Goal: Task Accomplishment & Management: Manage account settings

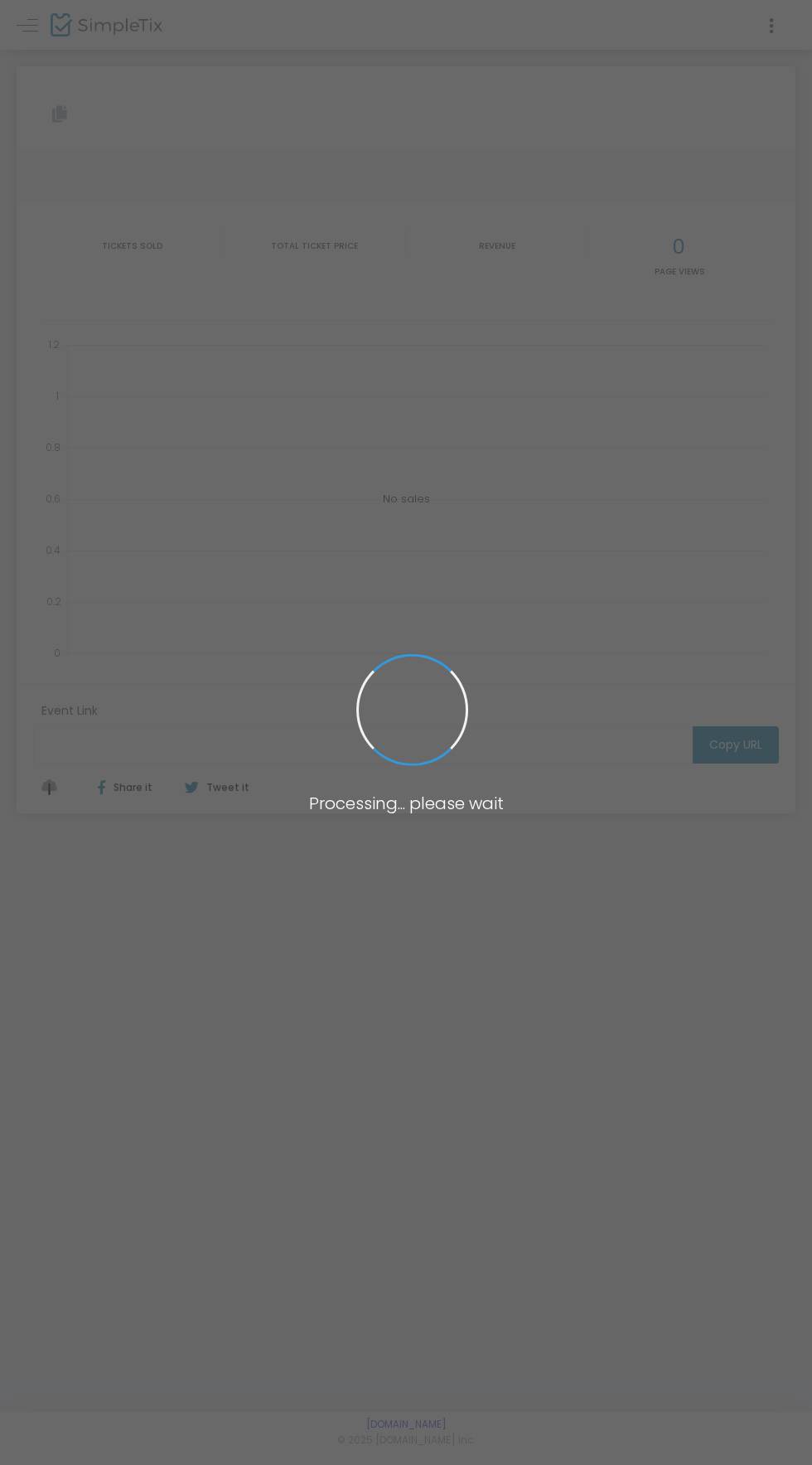
type input "[URL][DOMAIN_NAME]"
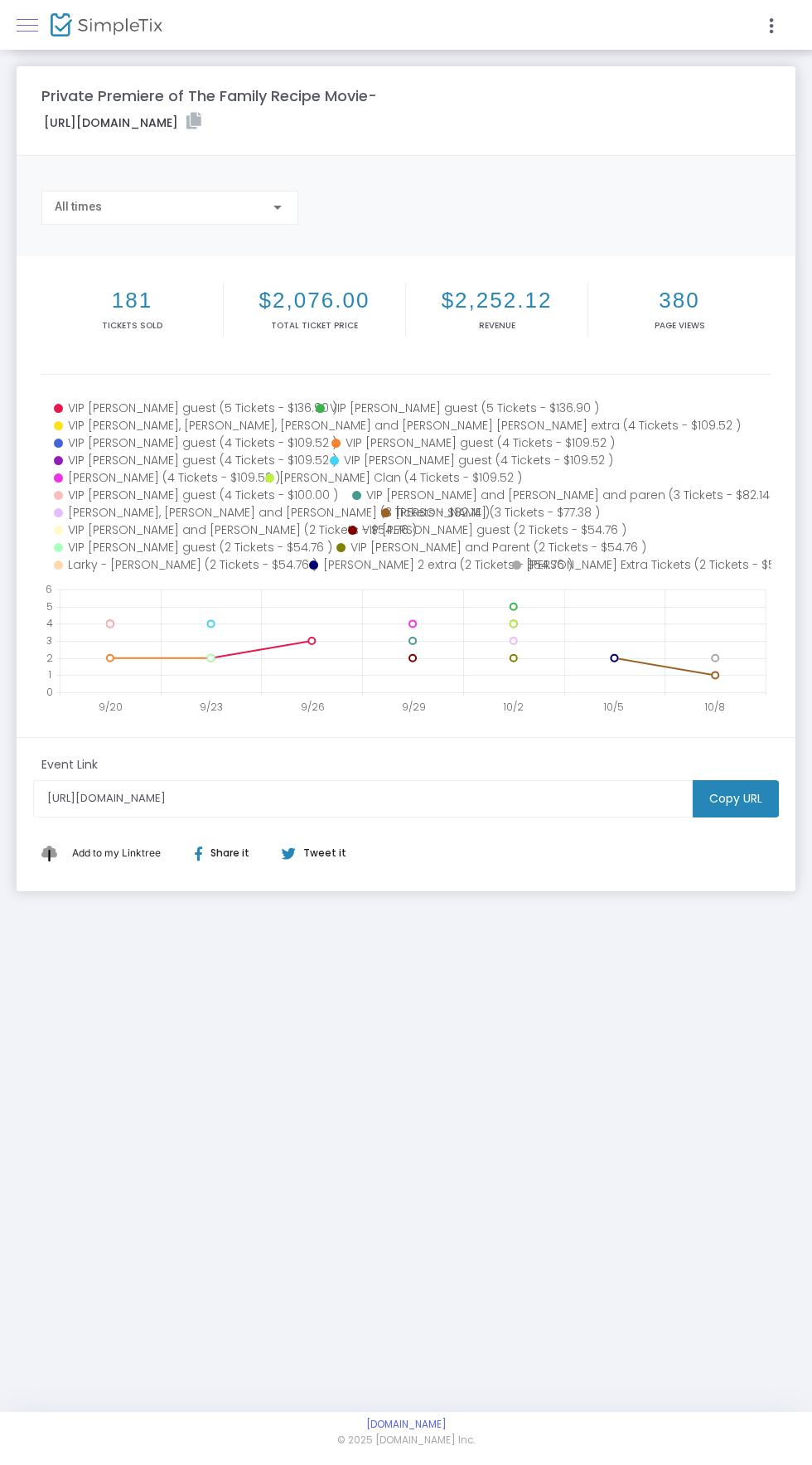
click at [30, 26] on span at bounding box center [28, 25] width 22 height 1
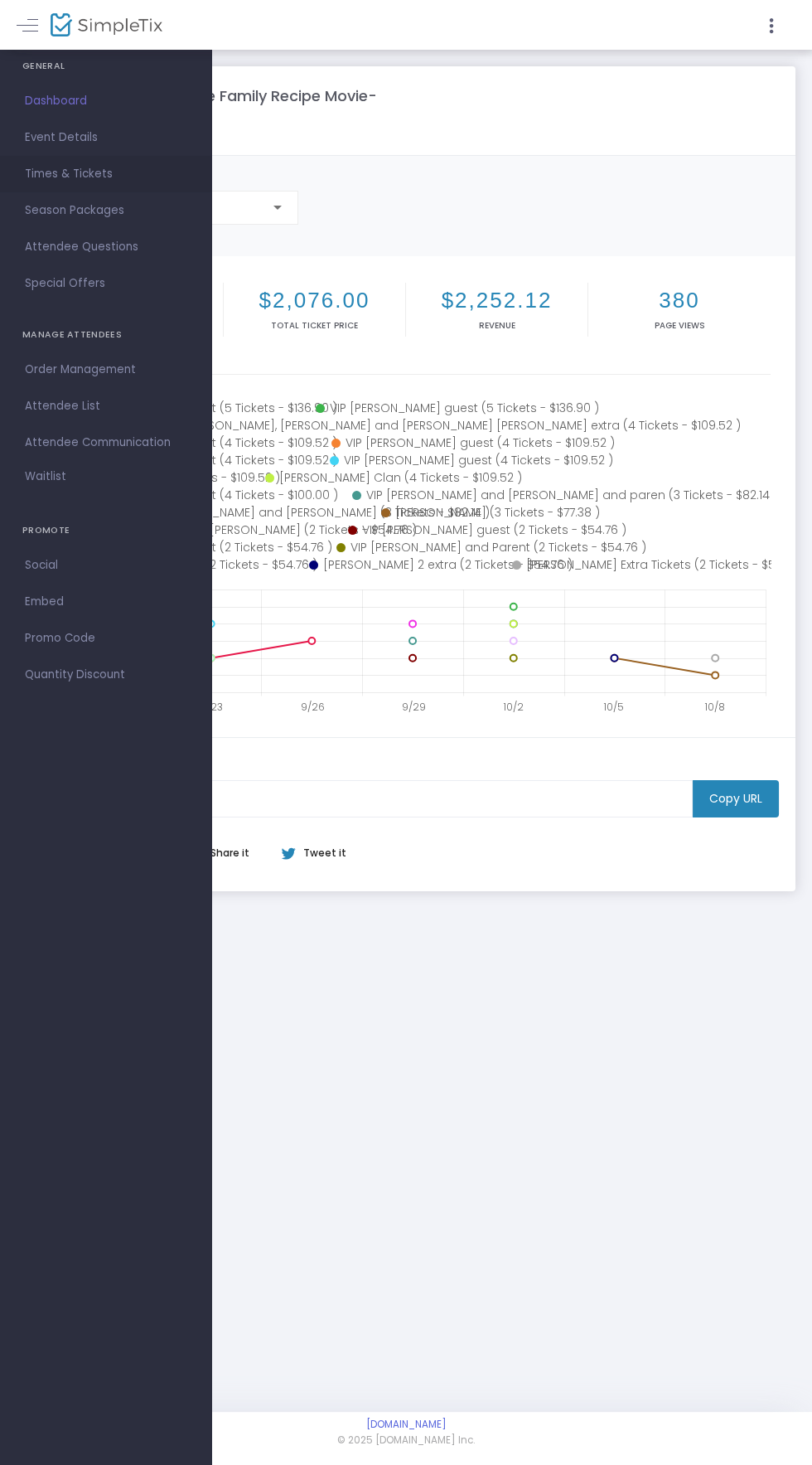
click at [75, 178] on span "Times & Tickets" at bounding box center [106, 174] width 162 height 22
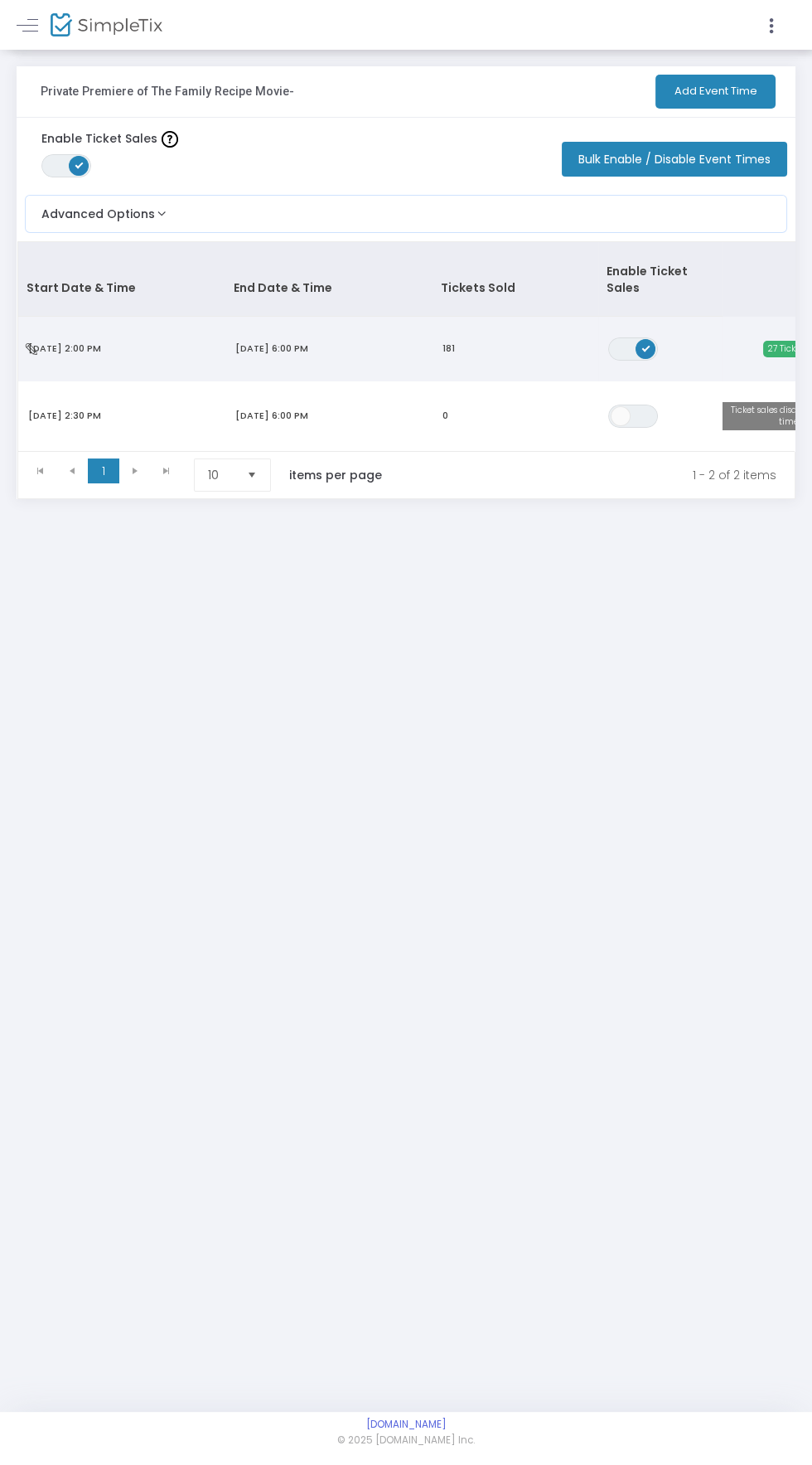
click at [278, 342] on span "[DATE] 6:00 PM" at bounding box center [272, 349] width 73 height 13
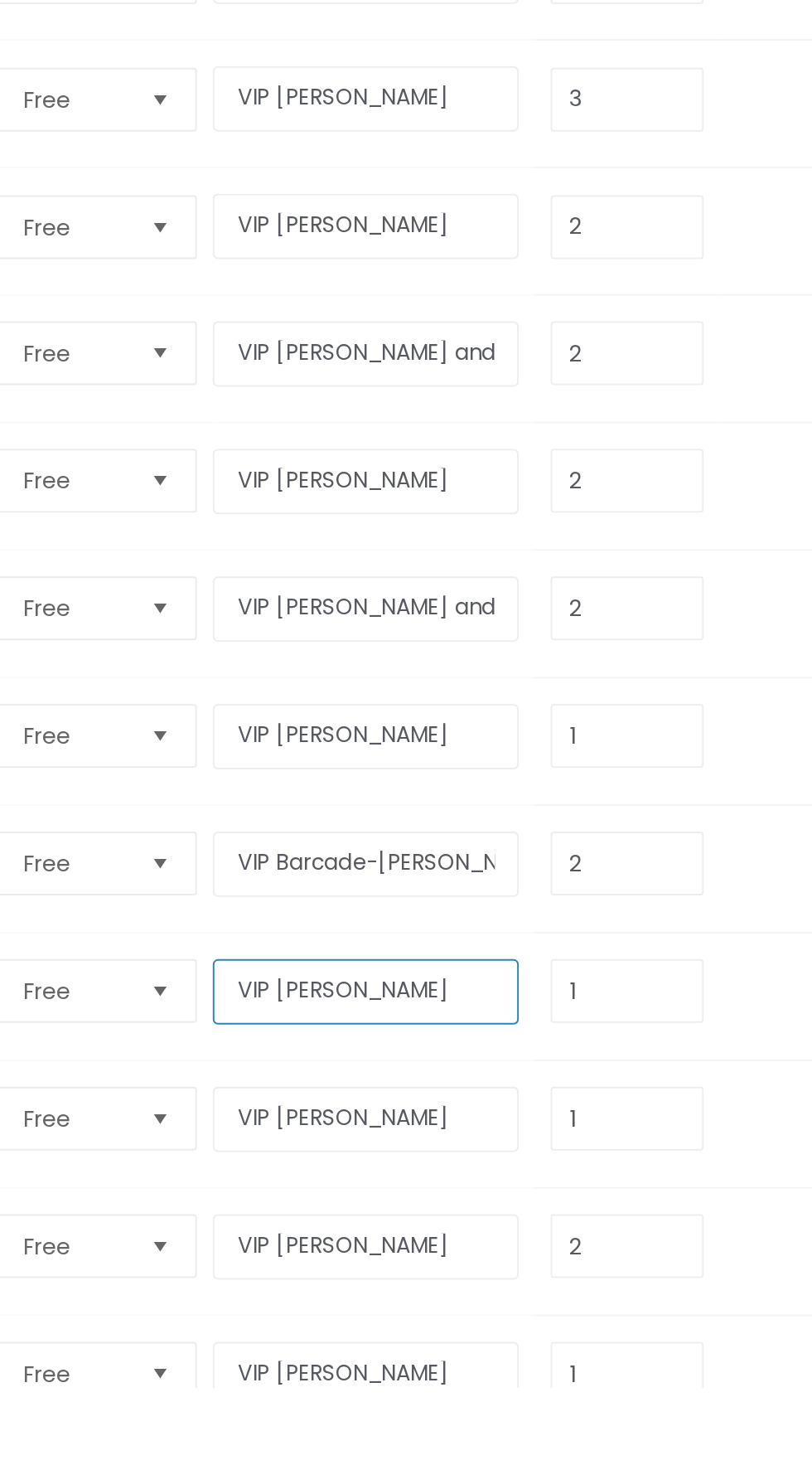
scroll to position [2143, 0]
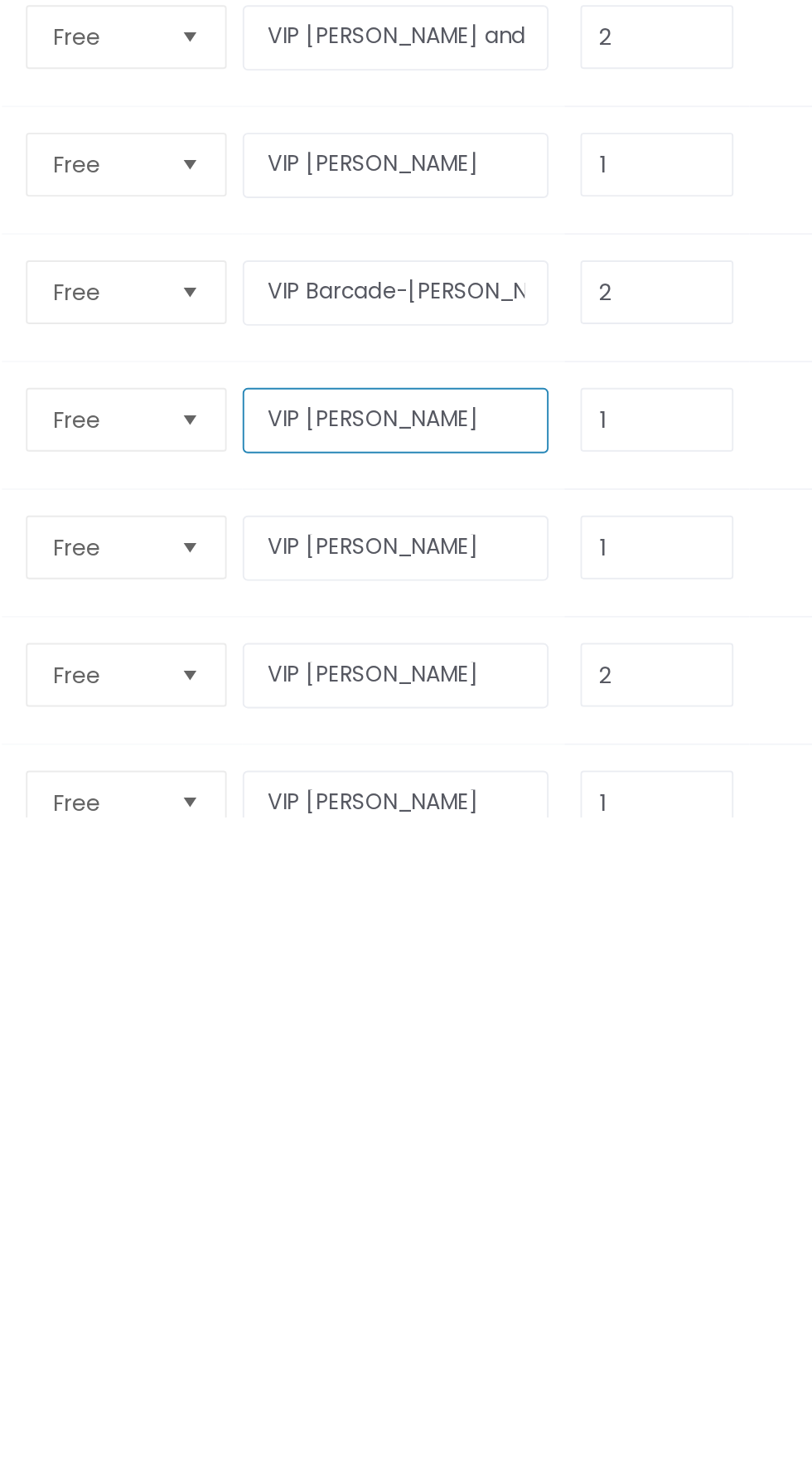
click at [244, 1242] on input "VIP [PERSON_NAME]" at bounding box center [266, 1259] width 160 height 34
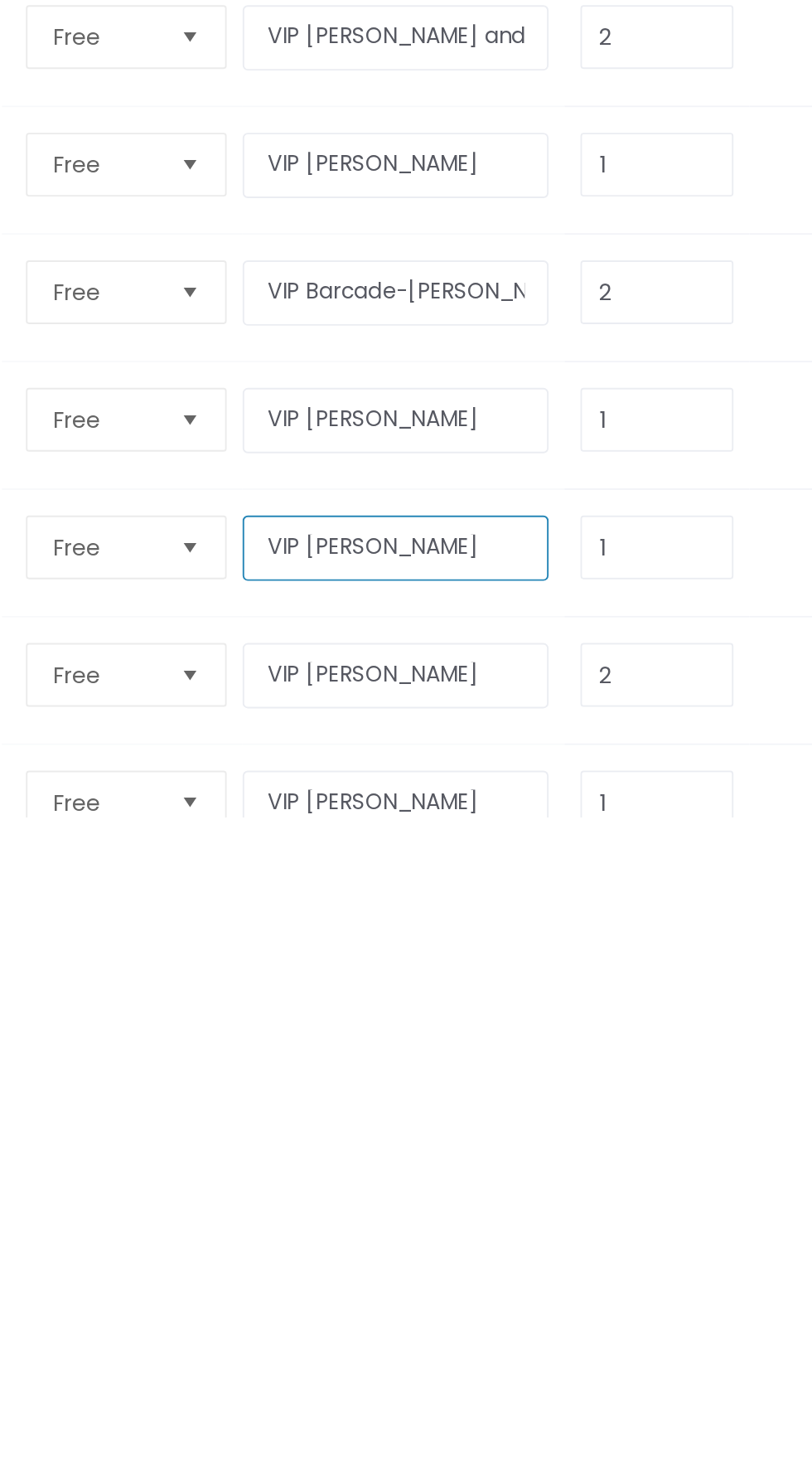
click at [303, 1308] on input "VIP [PERSON_NAME]" at bounding box center [266, 1325] width 160 height 34
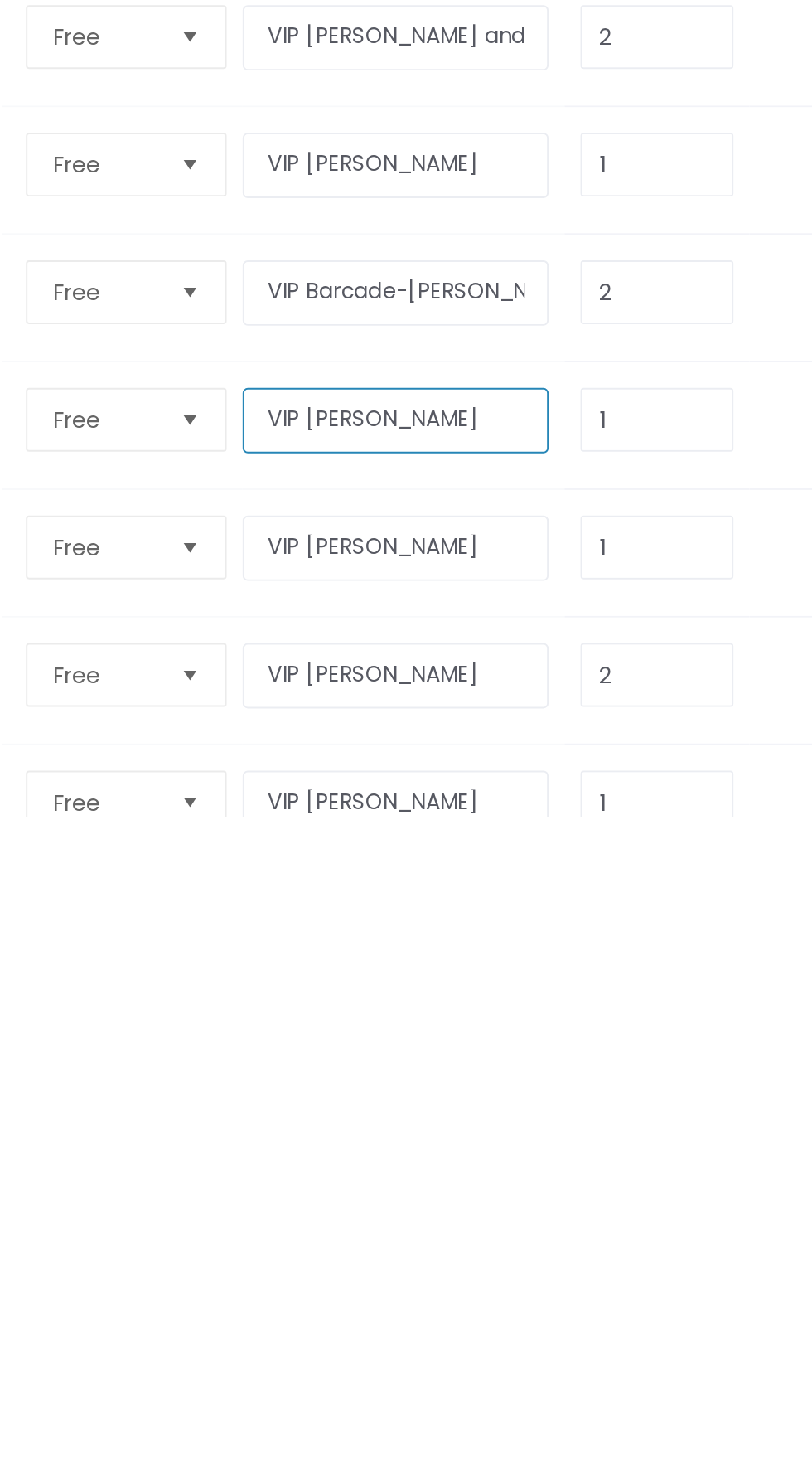
click at [280, 1242] on input "VIP [PERSON_NAME]" at bounding box center [266, 1259] width 160 height 34
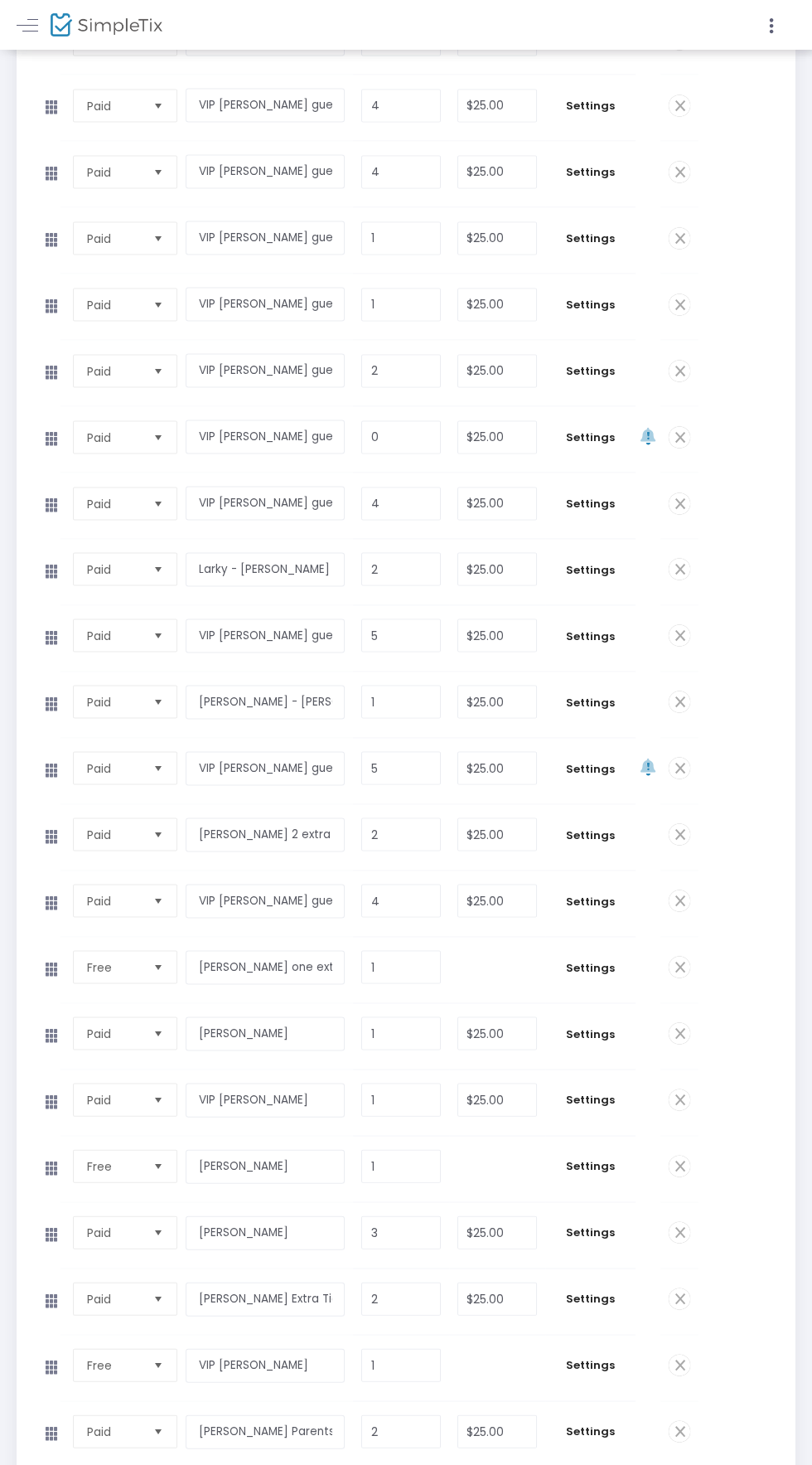
scroll to position [5630, 0]
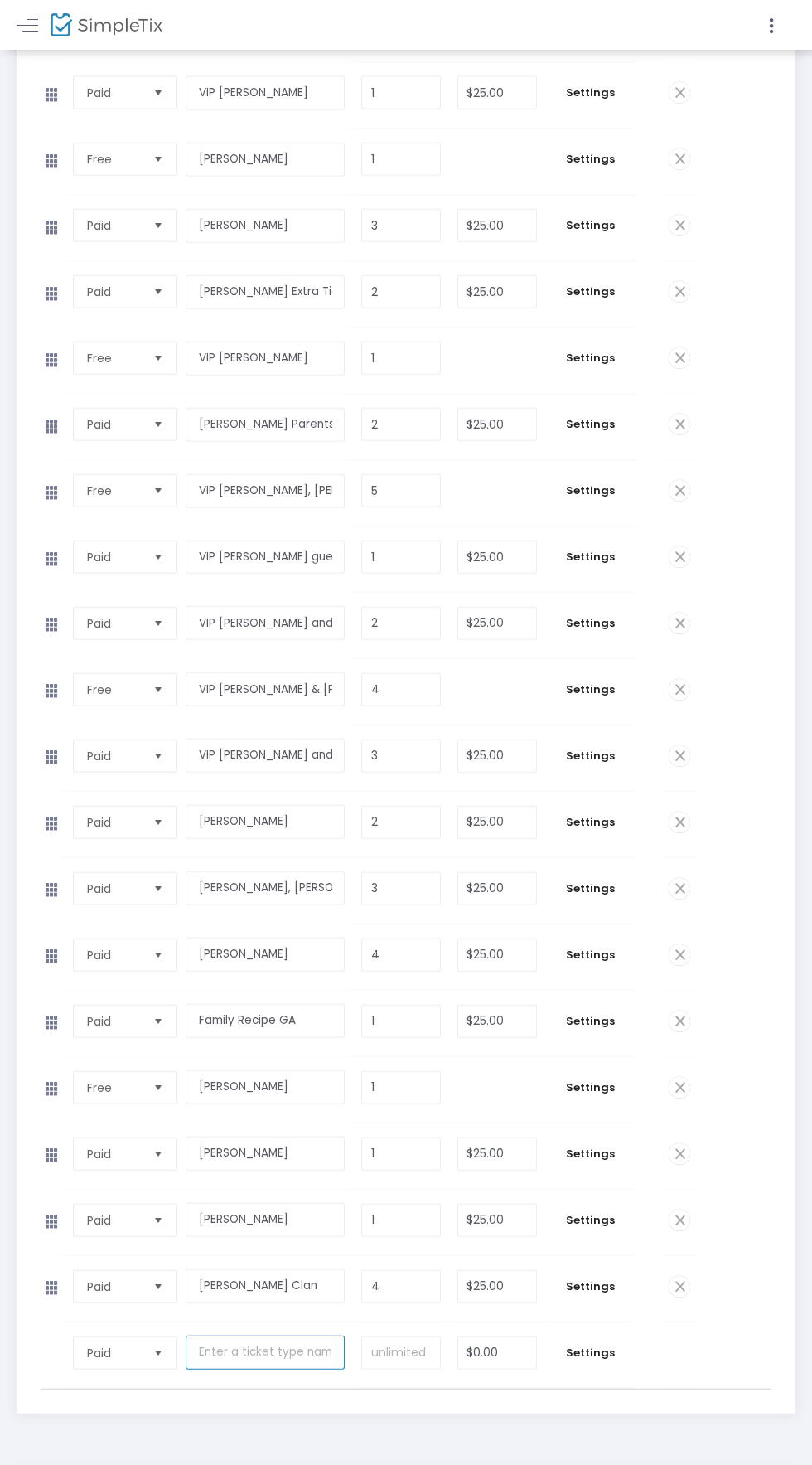
click at [243, 1336] on input "text" at bounding box center [266, 1353] width 160 height 34
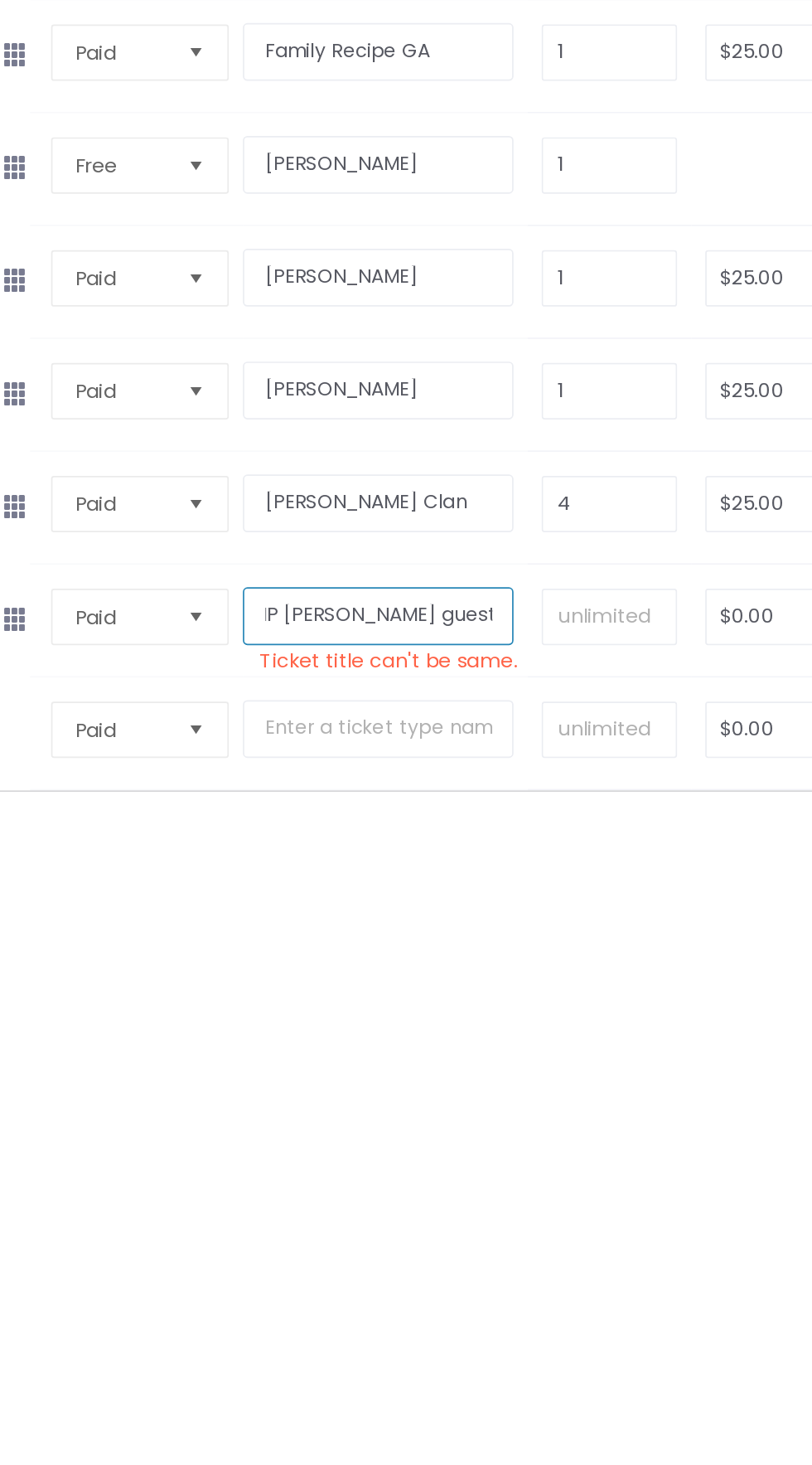
scroll to position [0, 13]
type input "VIP [PERSON_NAME] guest"
click at [400, 1338] on input at bounding box center [401, 1354] width 77 height 32
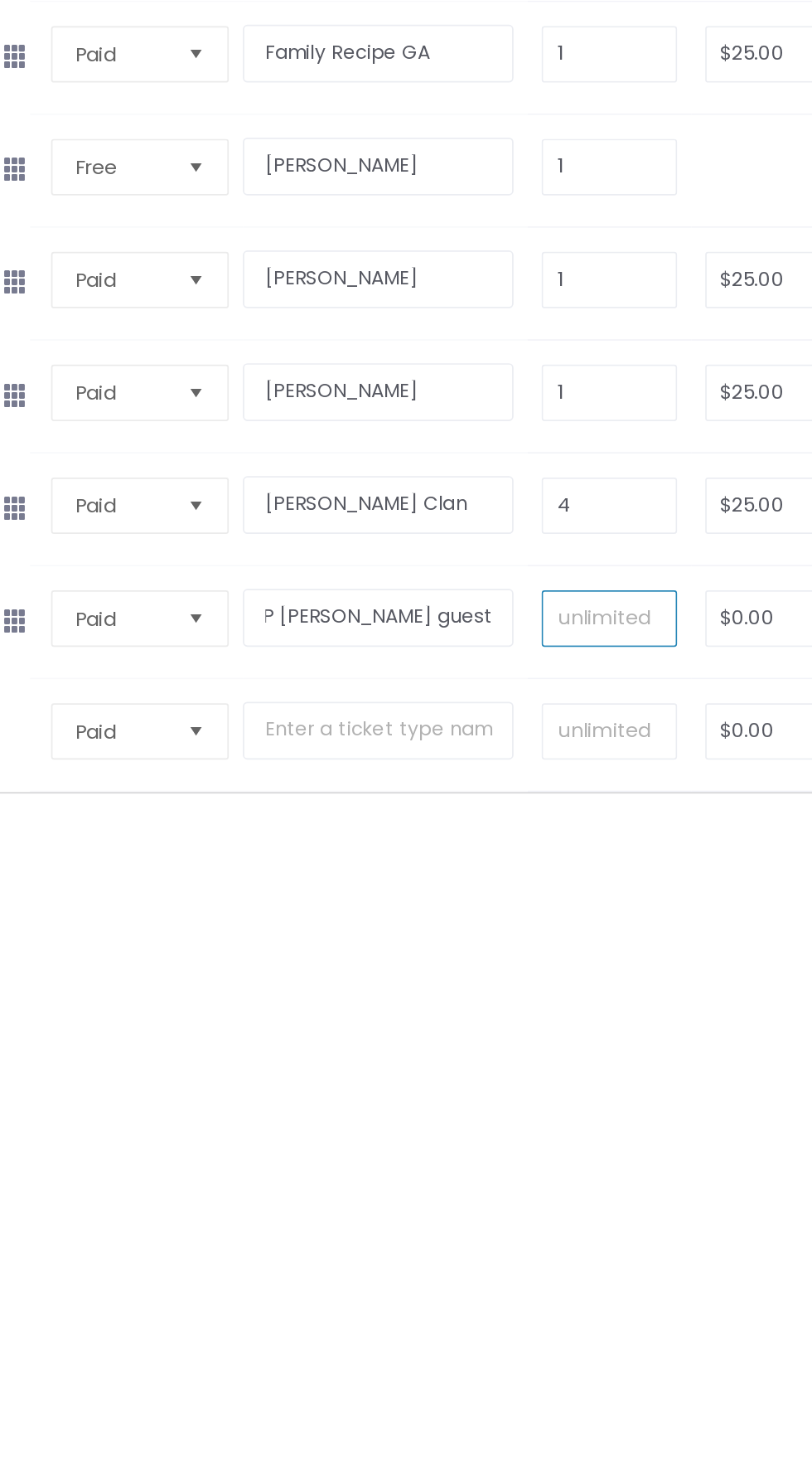
scroll to position [0, 0]
type input "1"
click at [467, 1338] on input "$0.00" at bounding box center [497, 1354] width 78 height 32
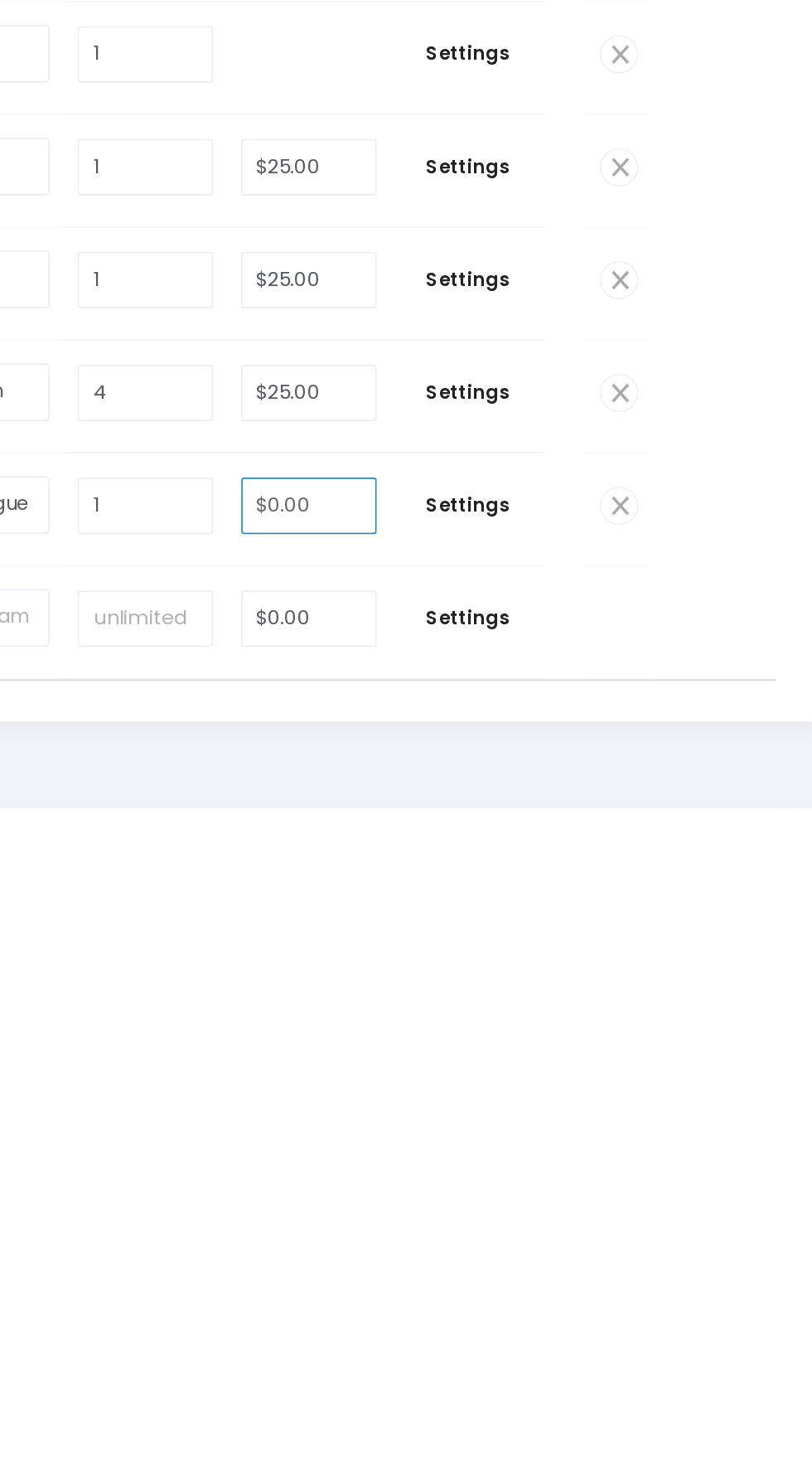
scroll to position [5694, 0]
type input "1"
type input "25.00"
click at [590, 1280] on span "Settings" at bounding box center [591, 1288] width 74 height 17
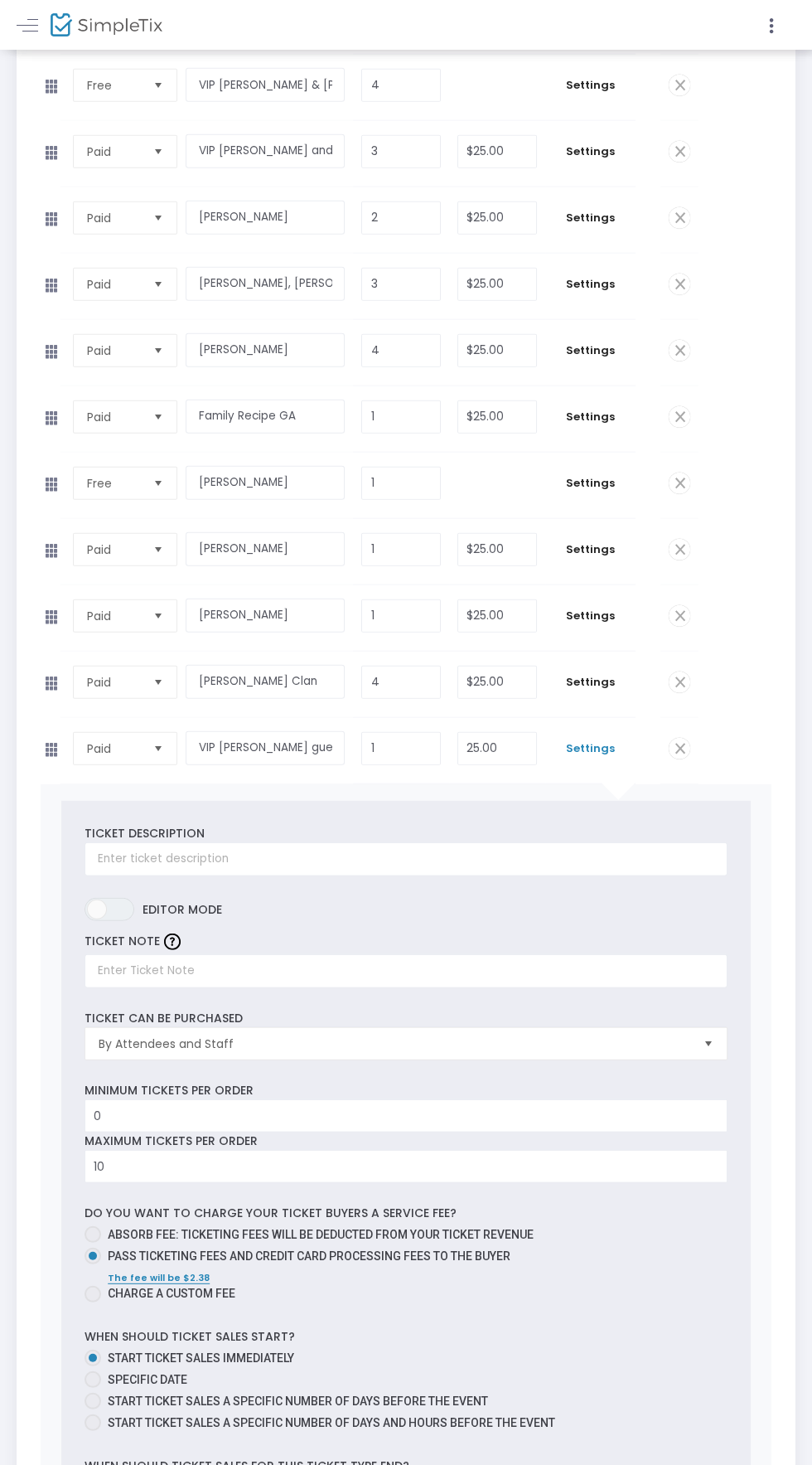
scroll to position [6260, 0]
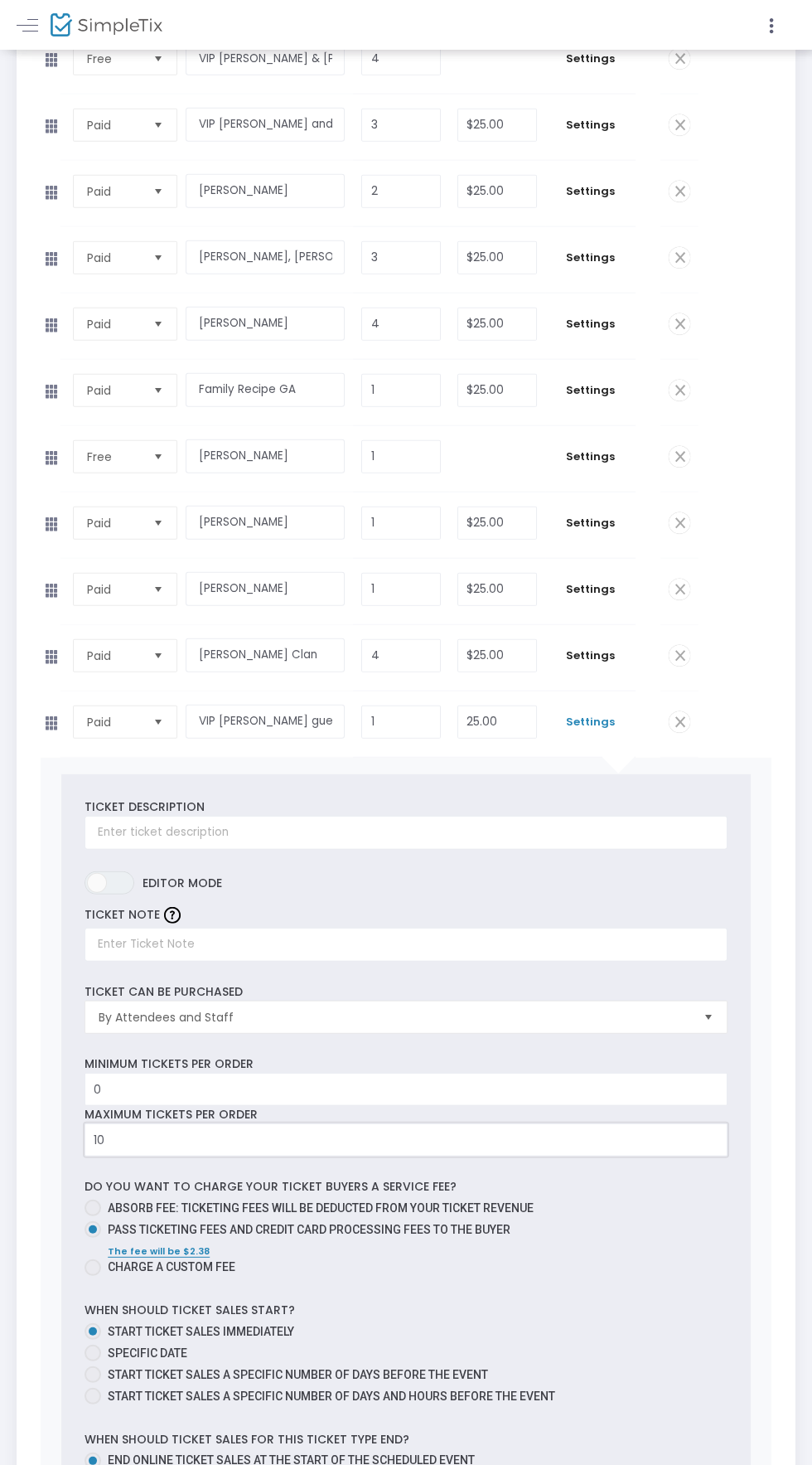
click at [213, 1124] on input "10" at bounding box center [406, 1140] width 642 height 32
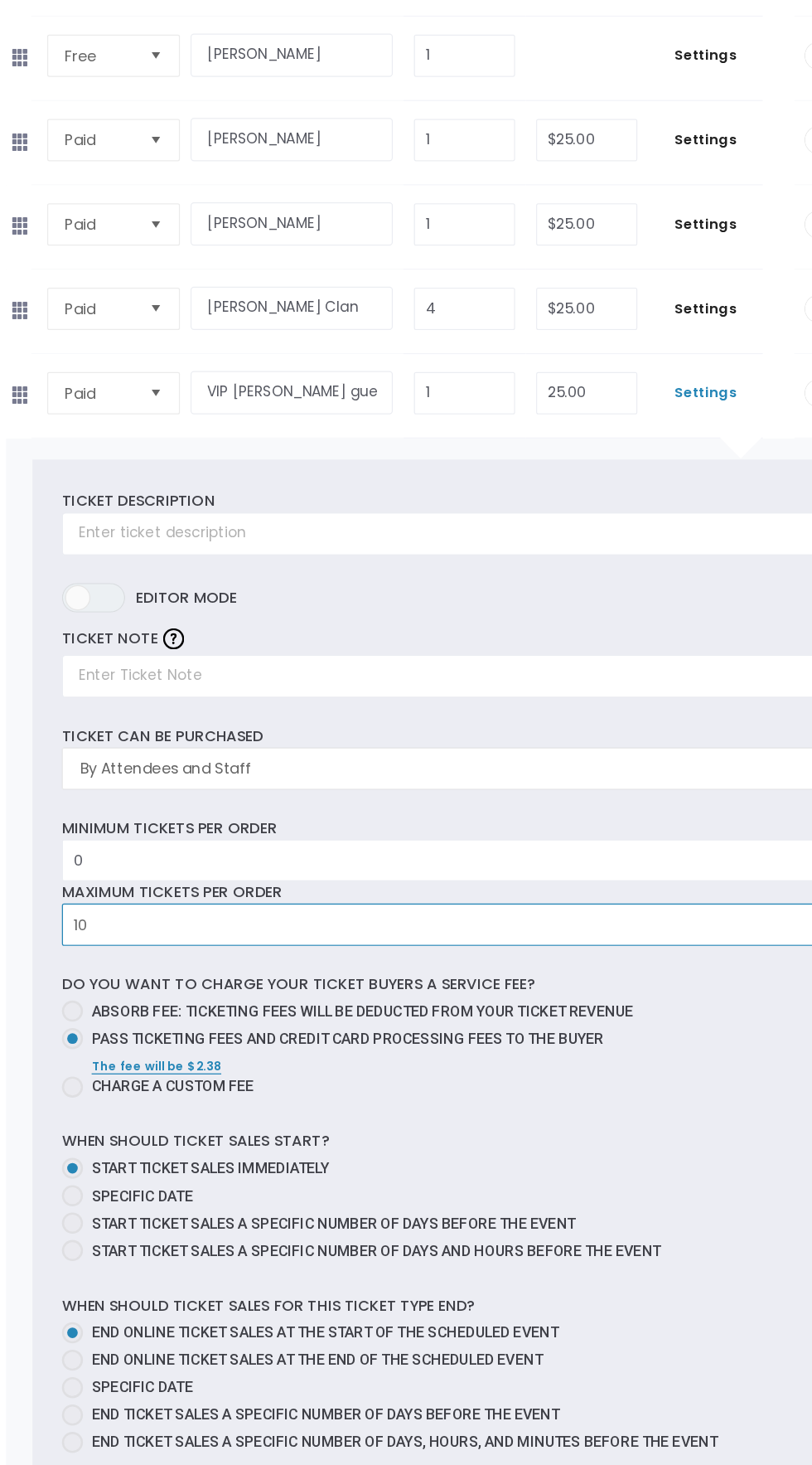
scroll to position [6369, 0]
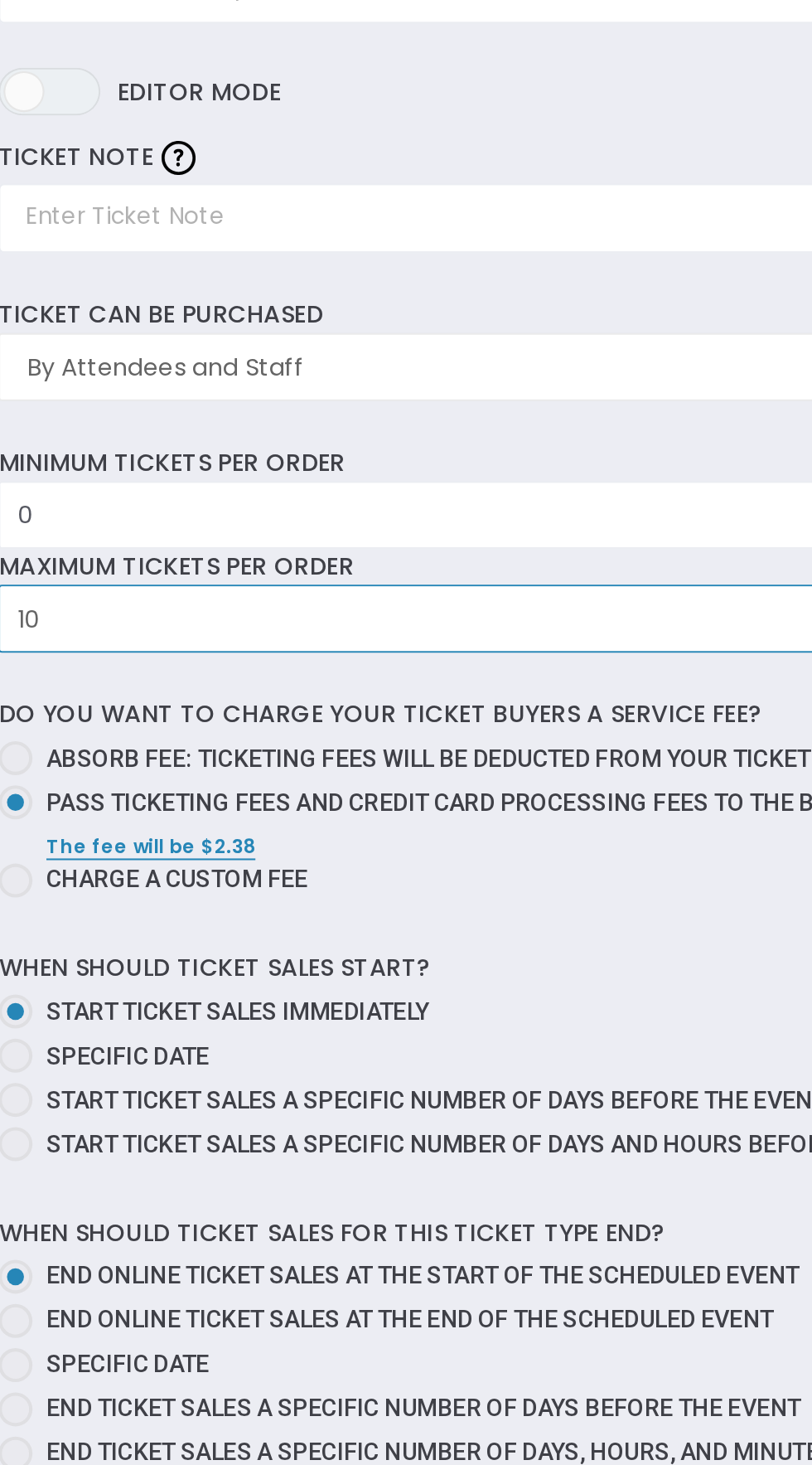
type input "0"
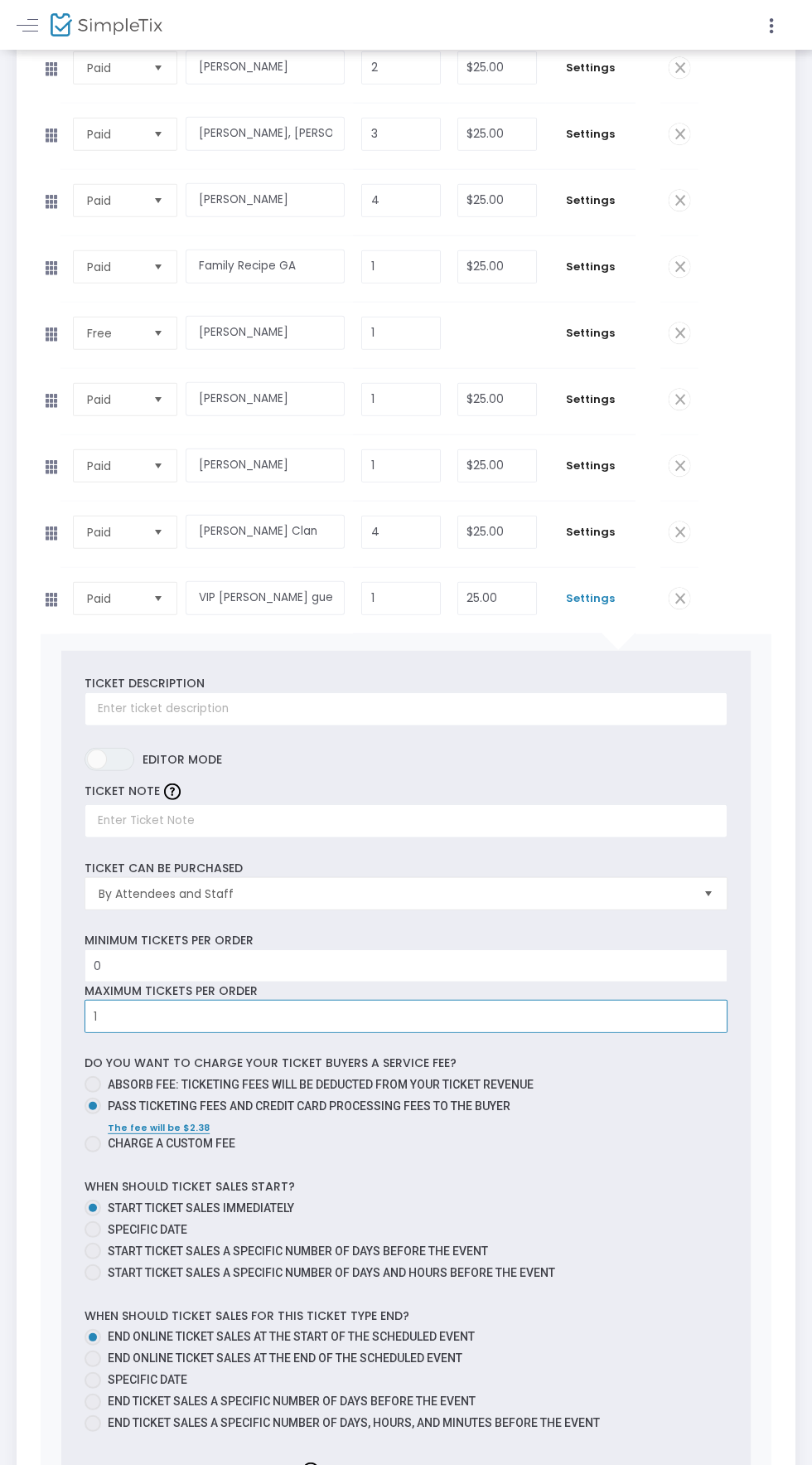
scroll to position [6730, 0]
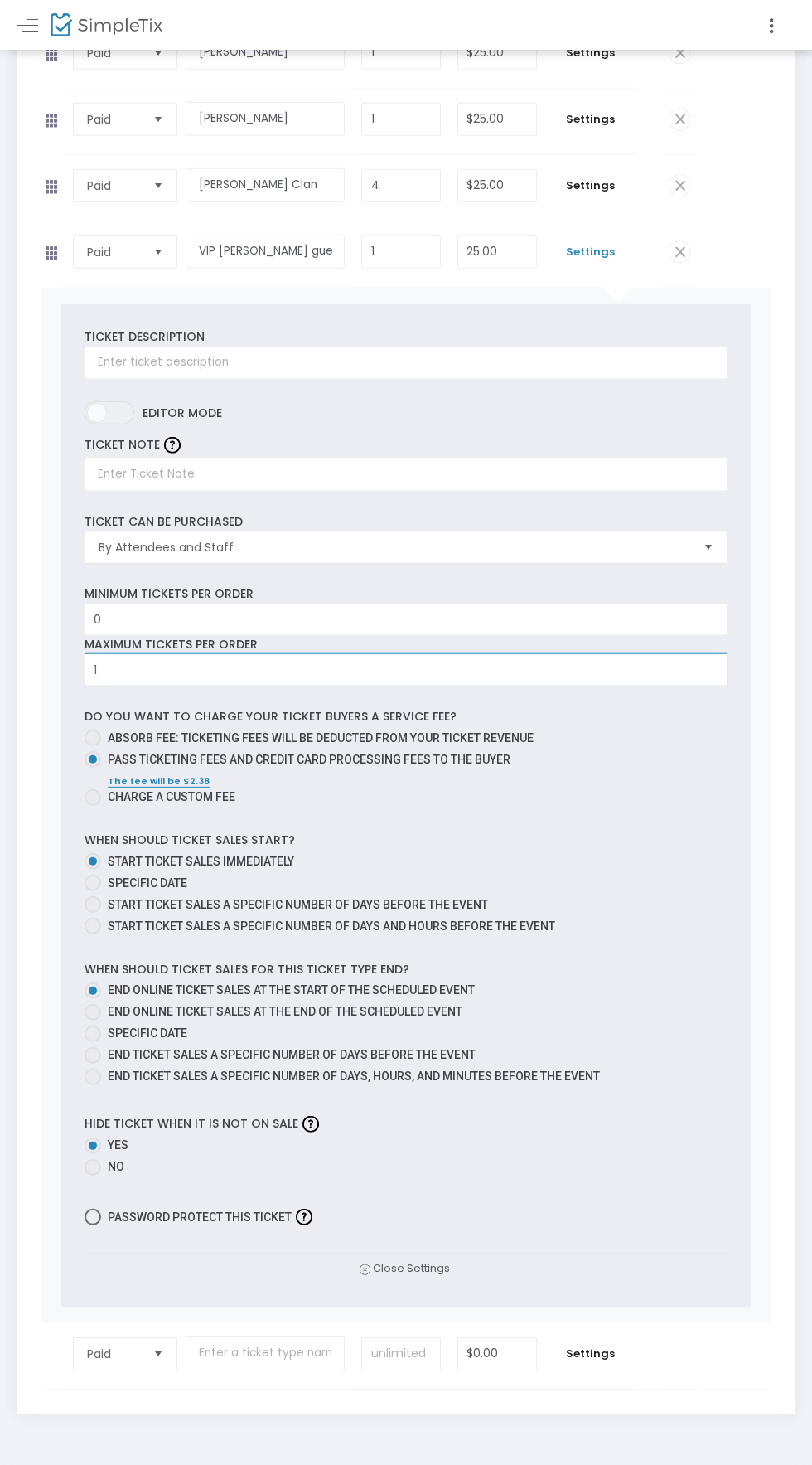
type input "1"
click at [95, 1209] on span at bounding box center [93, 1217] width 17 height 17
click at [93, 1225] on input "Password protect this ticket" at bounding box center [92, 1225] width 1 height 1
checkbox input "true"
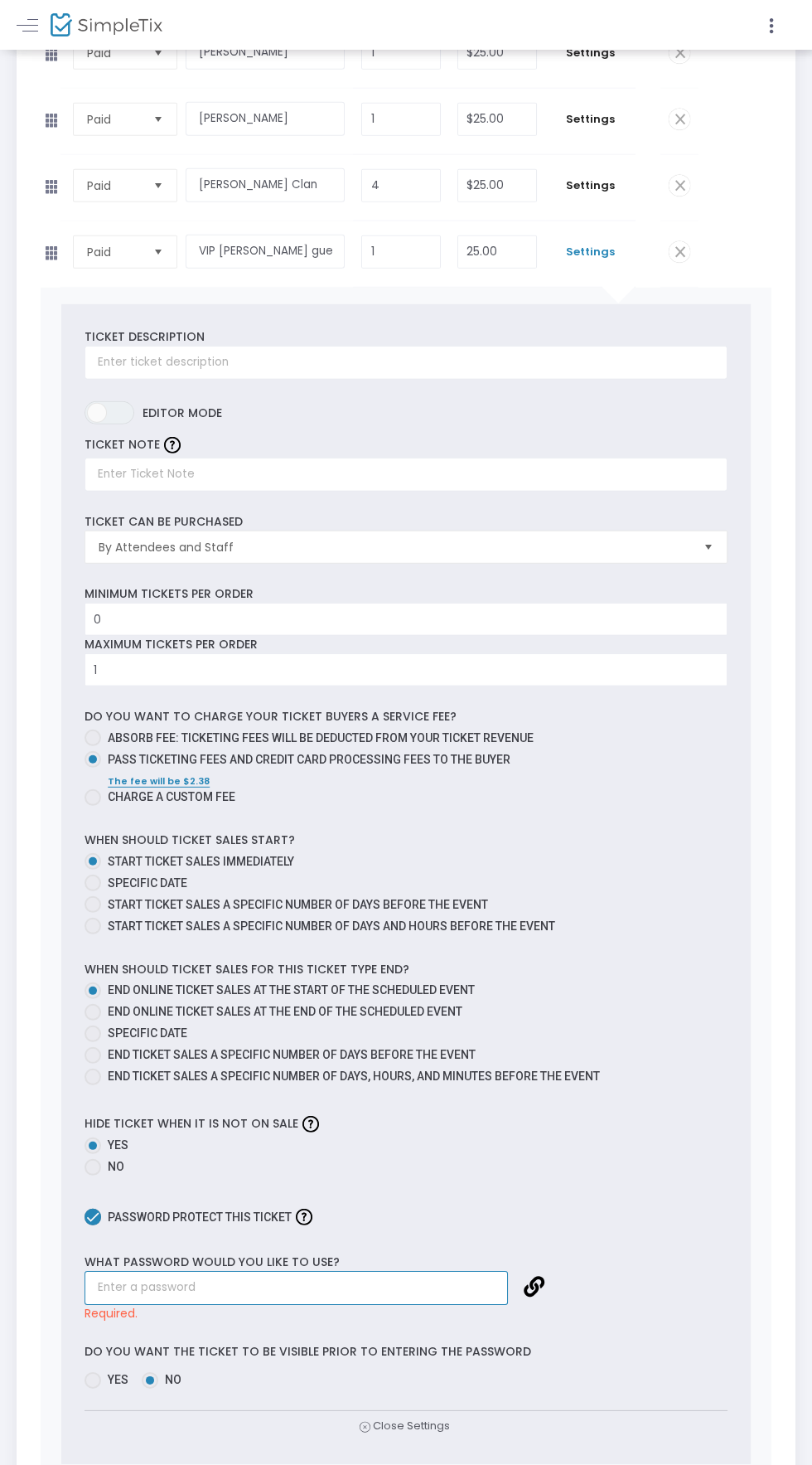
click at [209, 1271] on input "text" at bounding box center [296, 1287] width 423 height 34
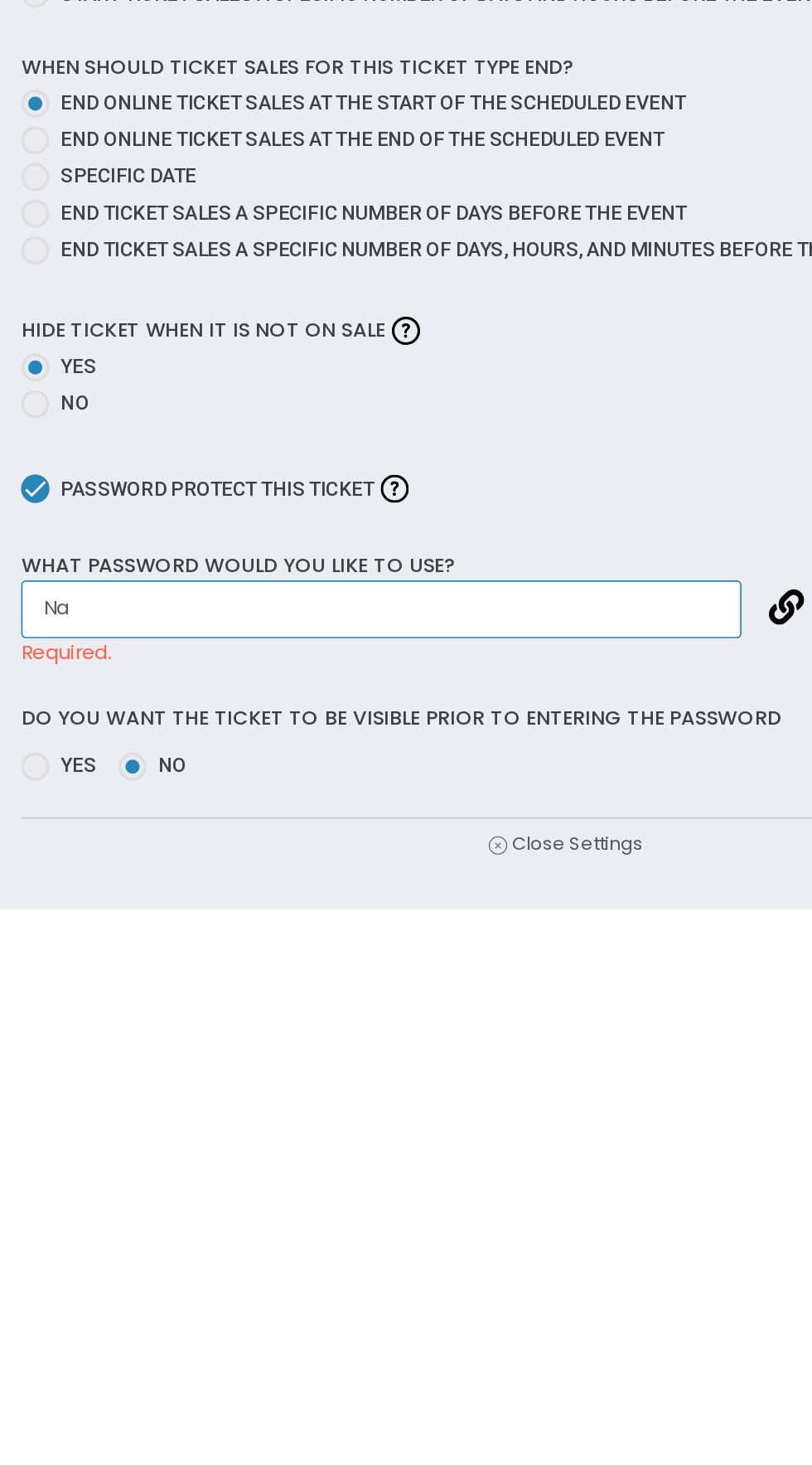
type input "N"
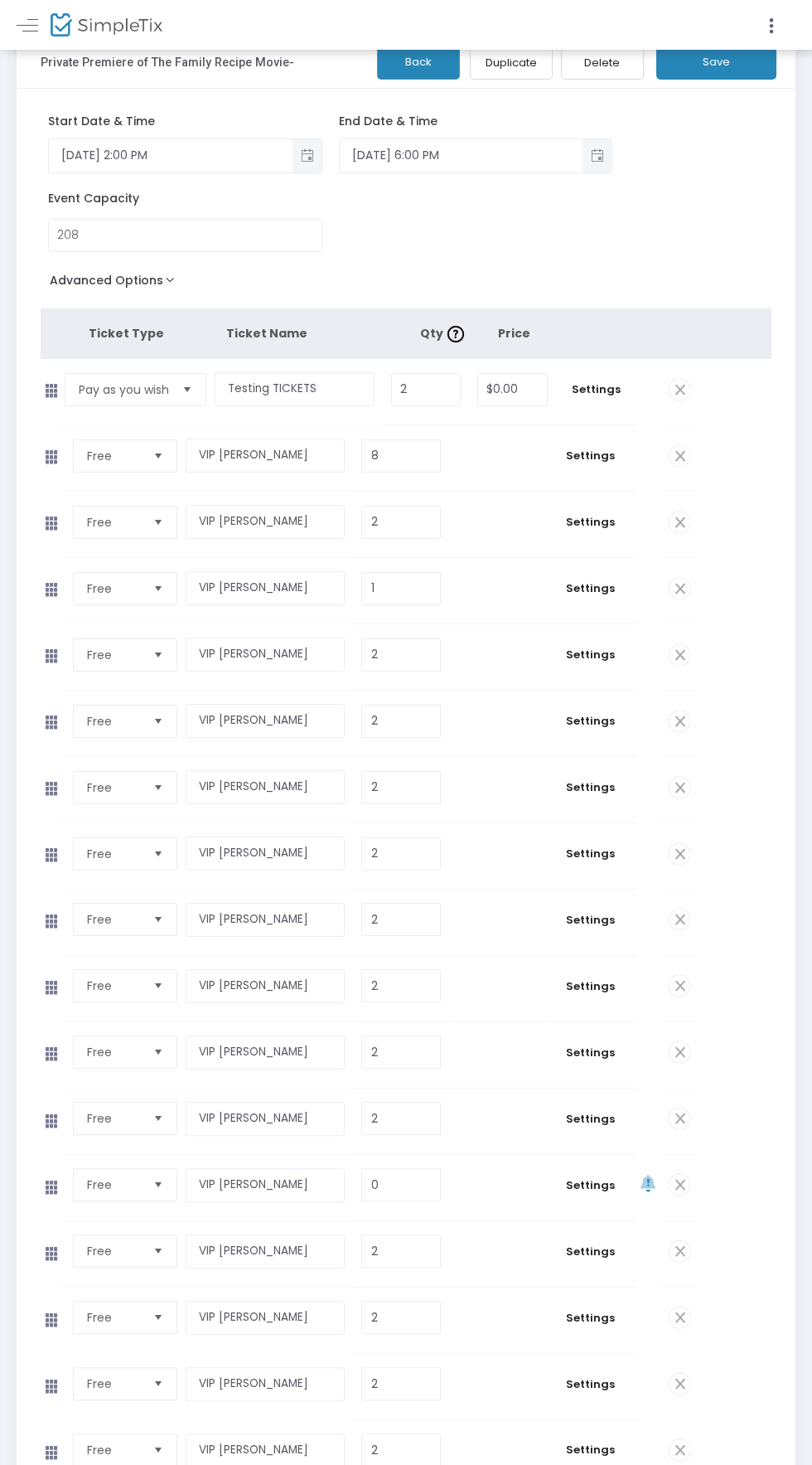
scroll to position [0, 0]
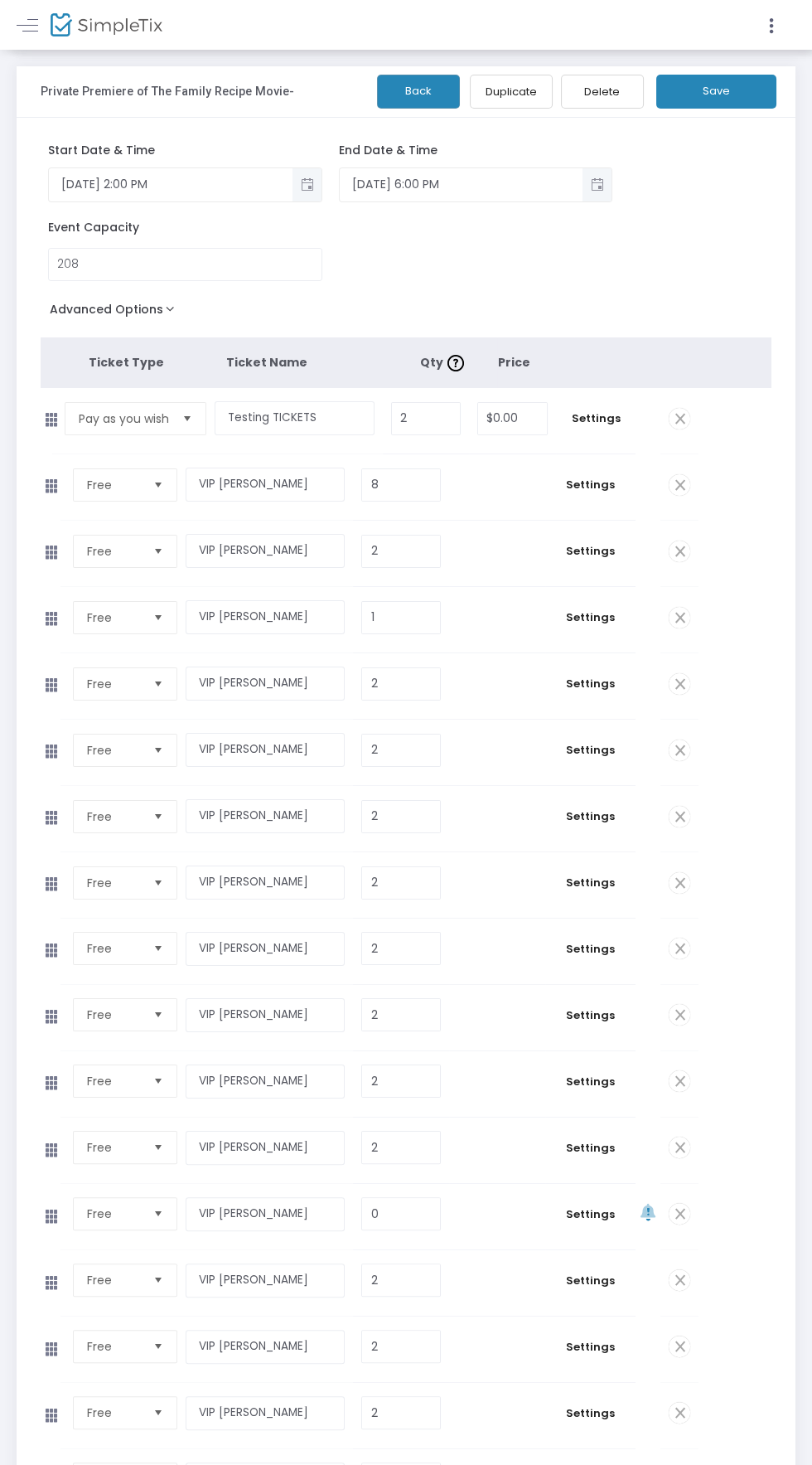
type input "[PERSON_NAME]"
click at [737, 101] on button "Save" at bounding box center [716, 91] width 120 height 34
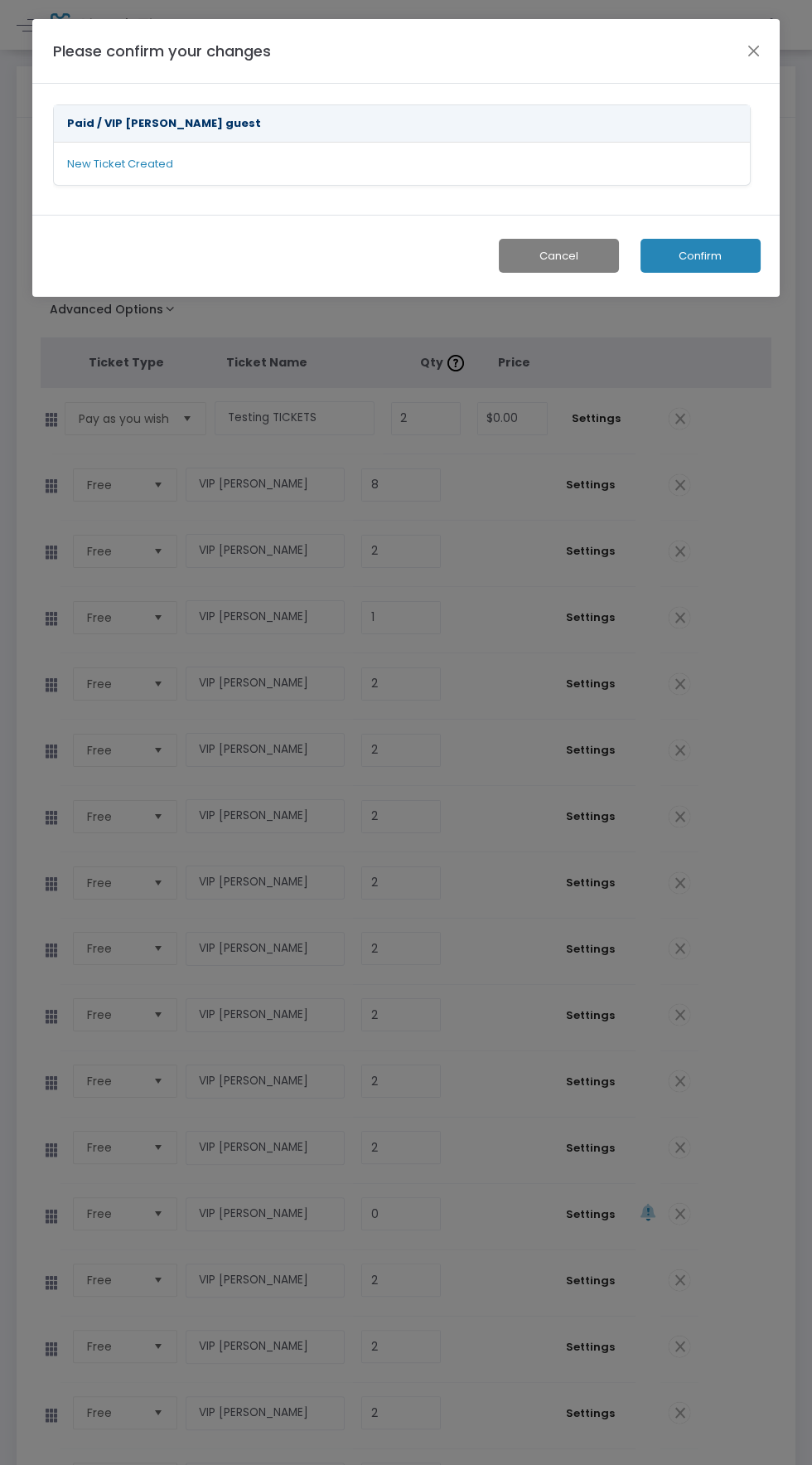
click at [731, 254] on button "Confirm" at bounding box center [701, 256] width 120 height 34
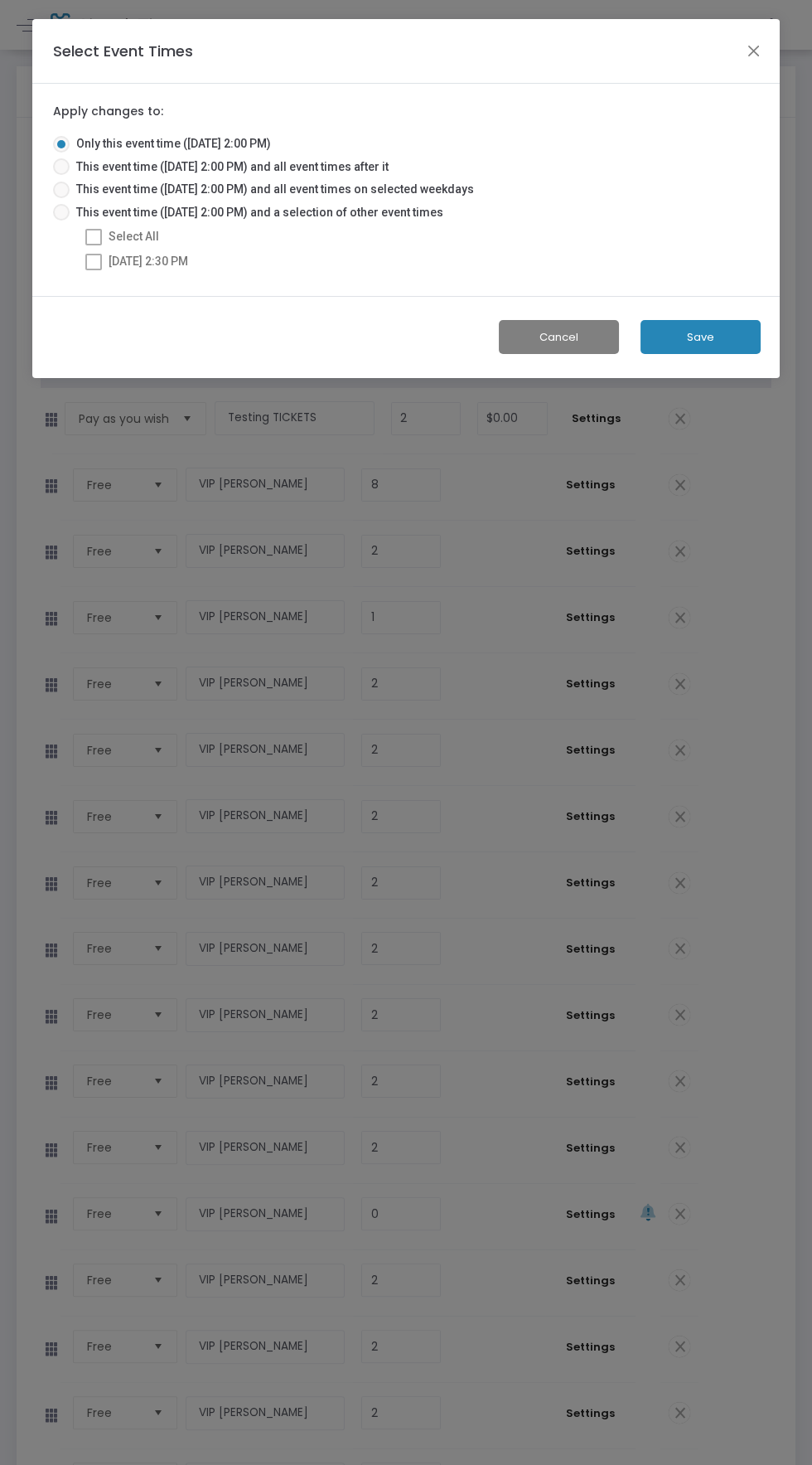
click at [734, 332] on button "Save" at bounding box center [701, 337] width 120 height 34
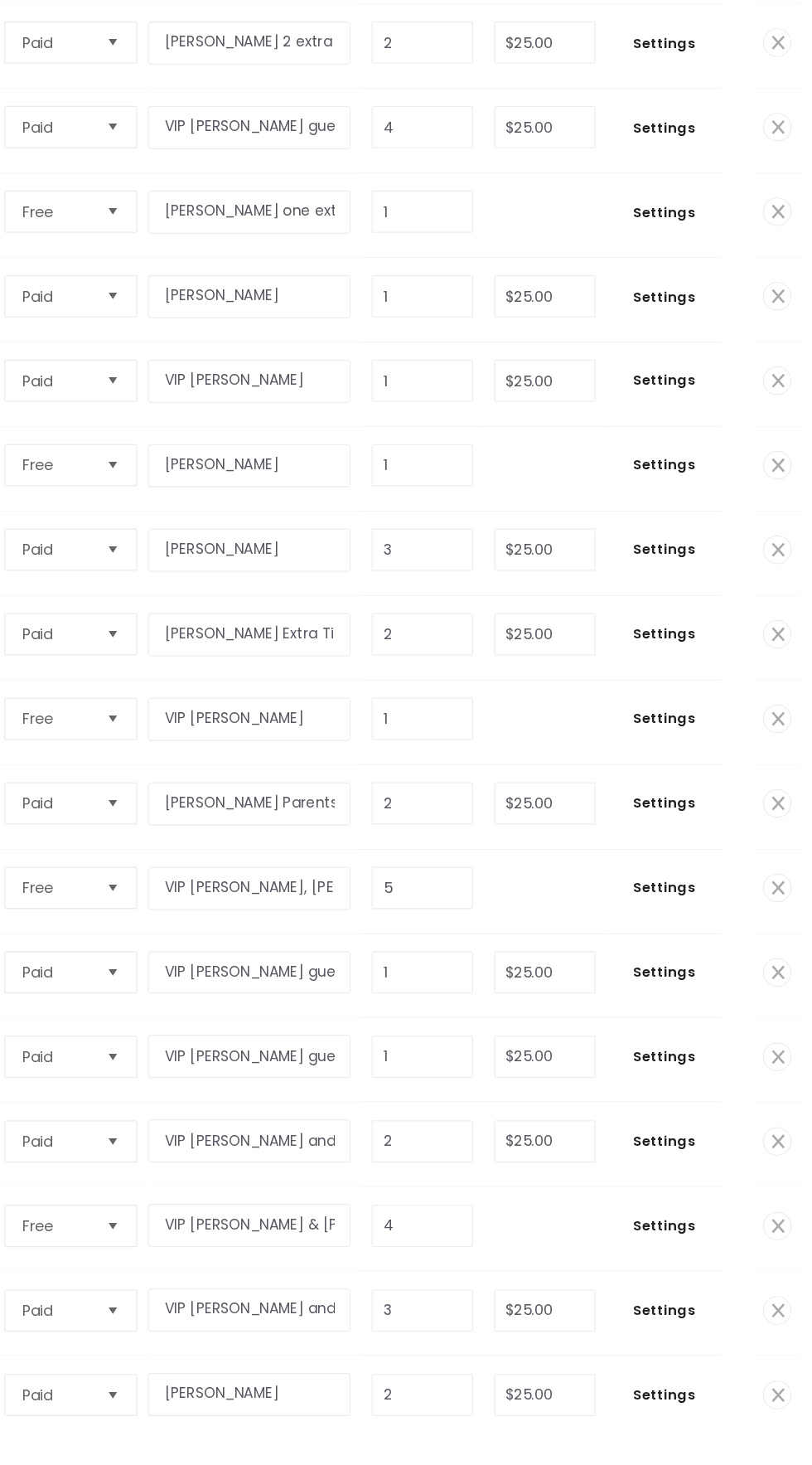
scroll to position [5102, 0]
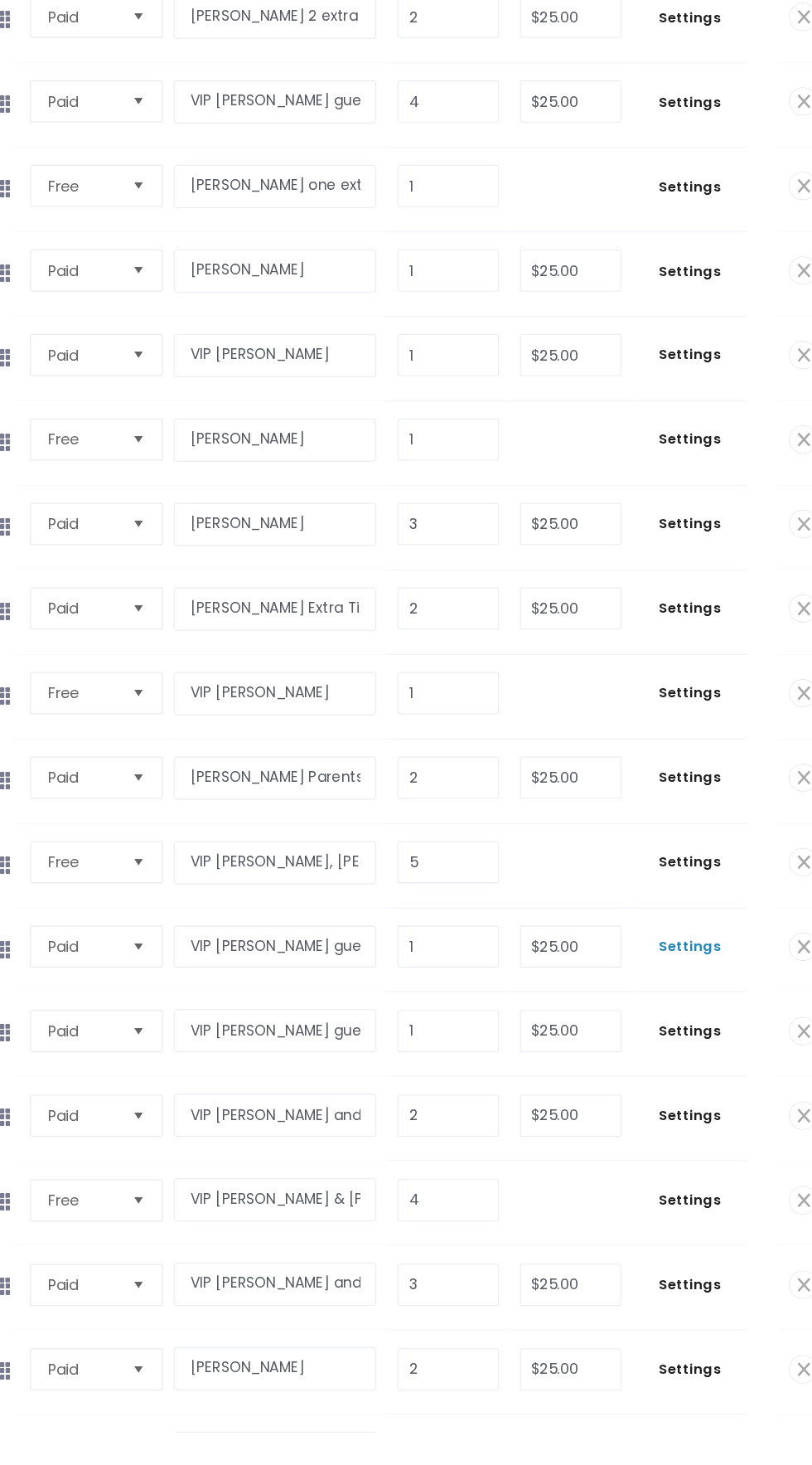
click at [583, 1075] on span "Settings" at bounding box center [591, 1084] width 74 height 17
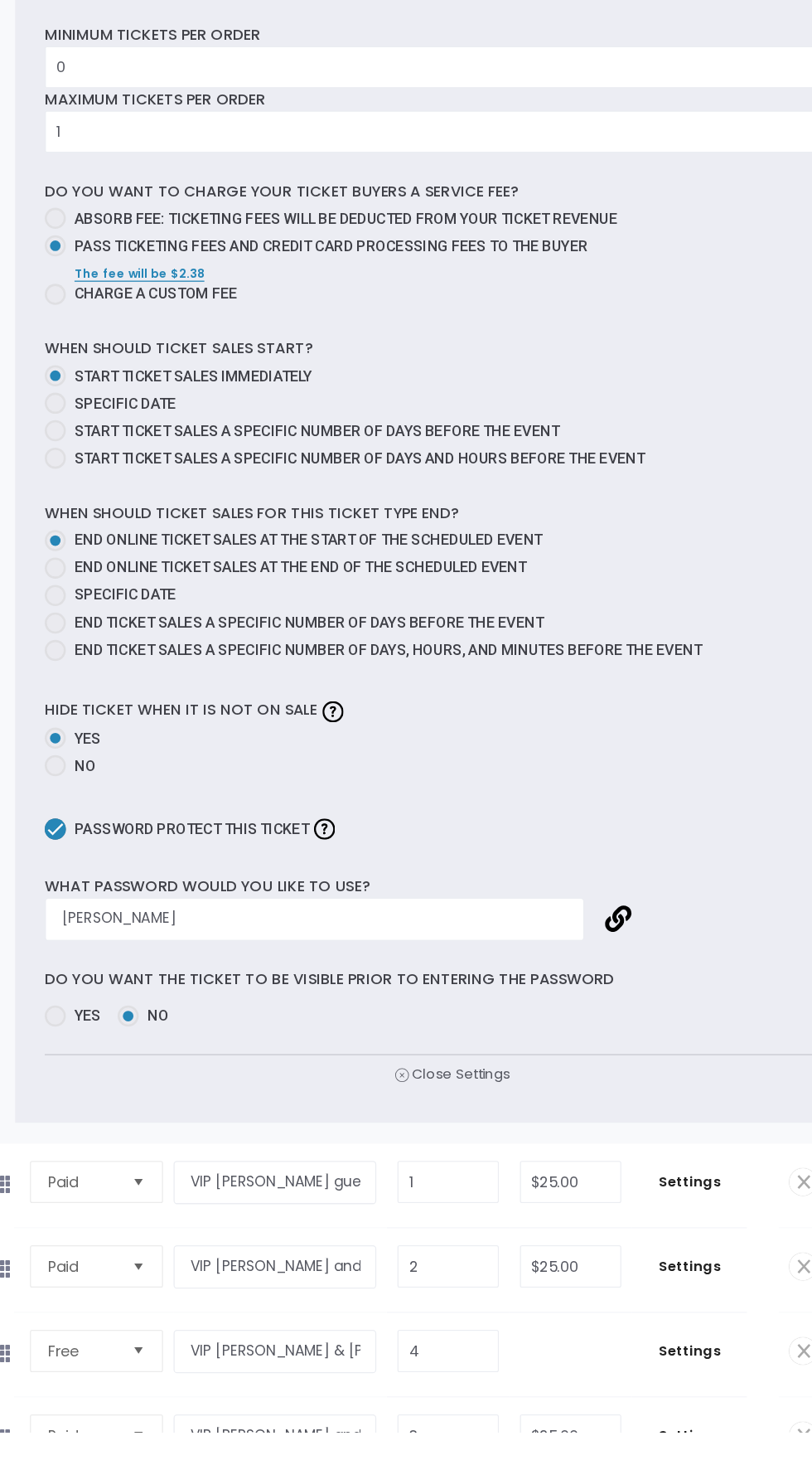
scroll to position [6217, 0]
click at [199, 1044] on input "[PERSON_NAME]" at bounding box center [296, 1061] width 423 height 34
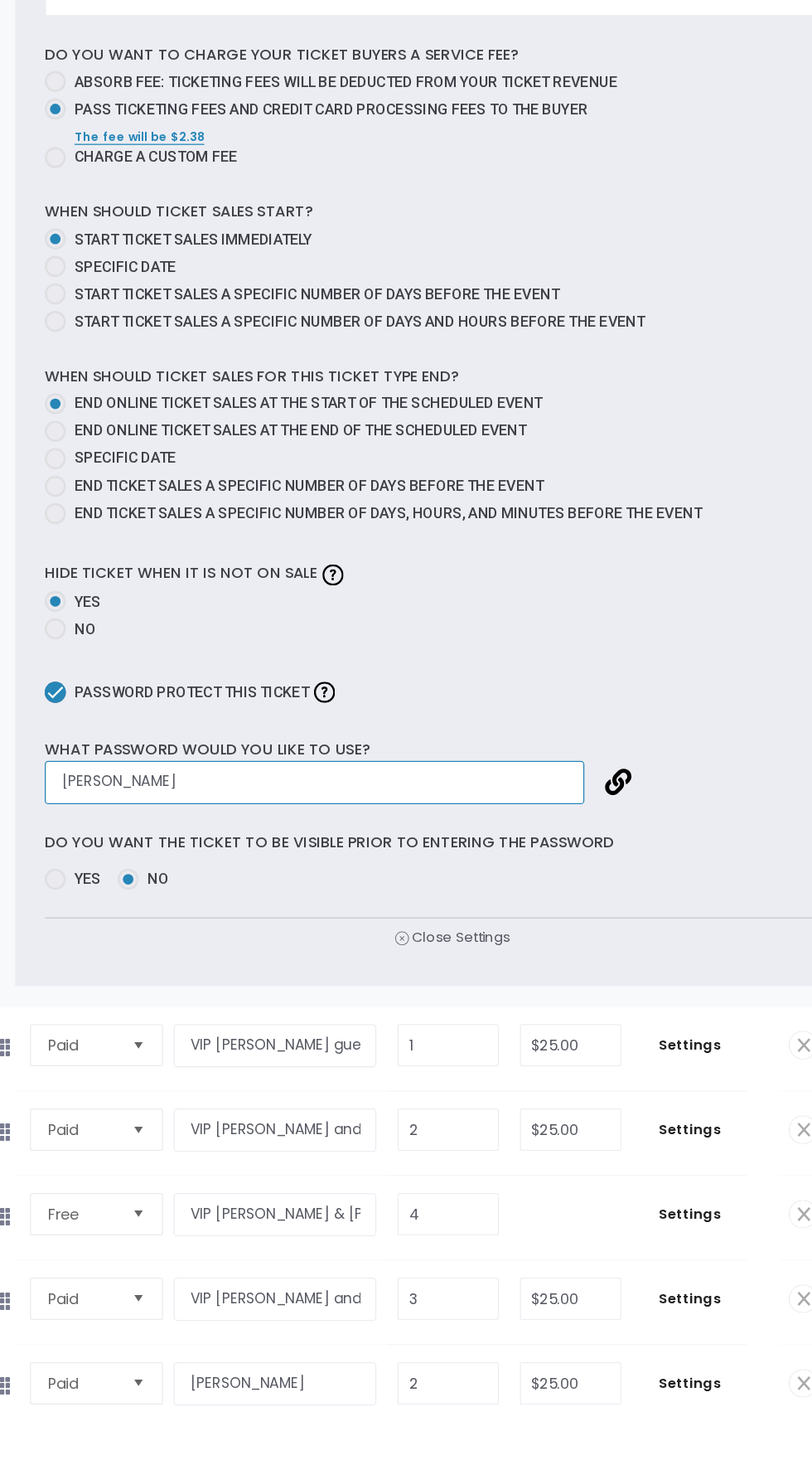
scroll to position [6310, 0]
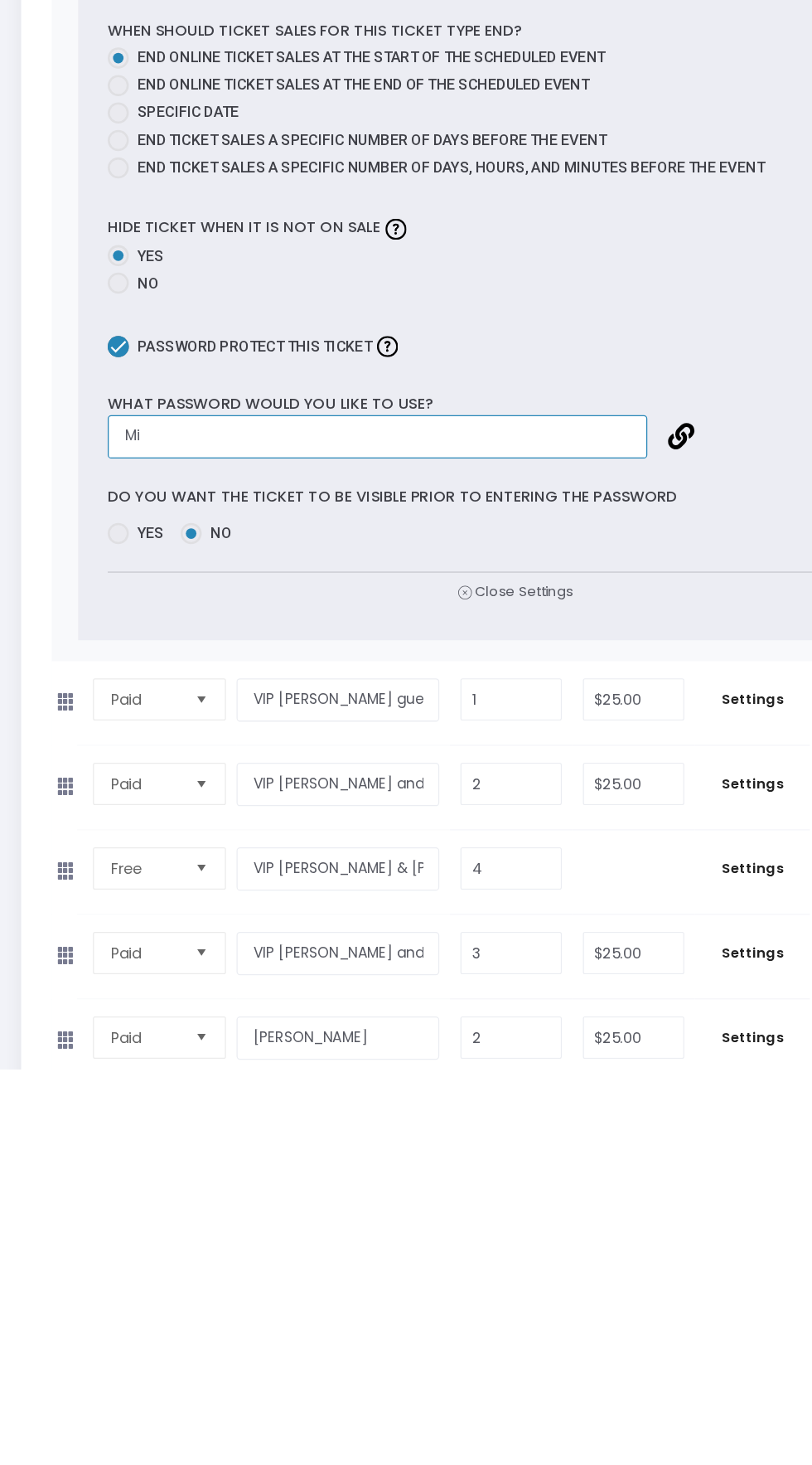
type input "M"
type input "[PERSON_NAME]"
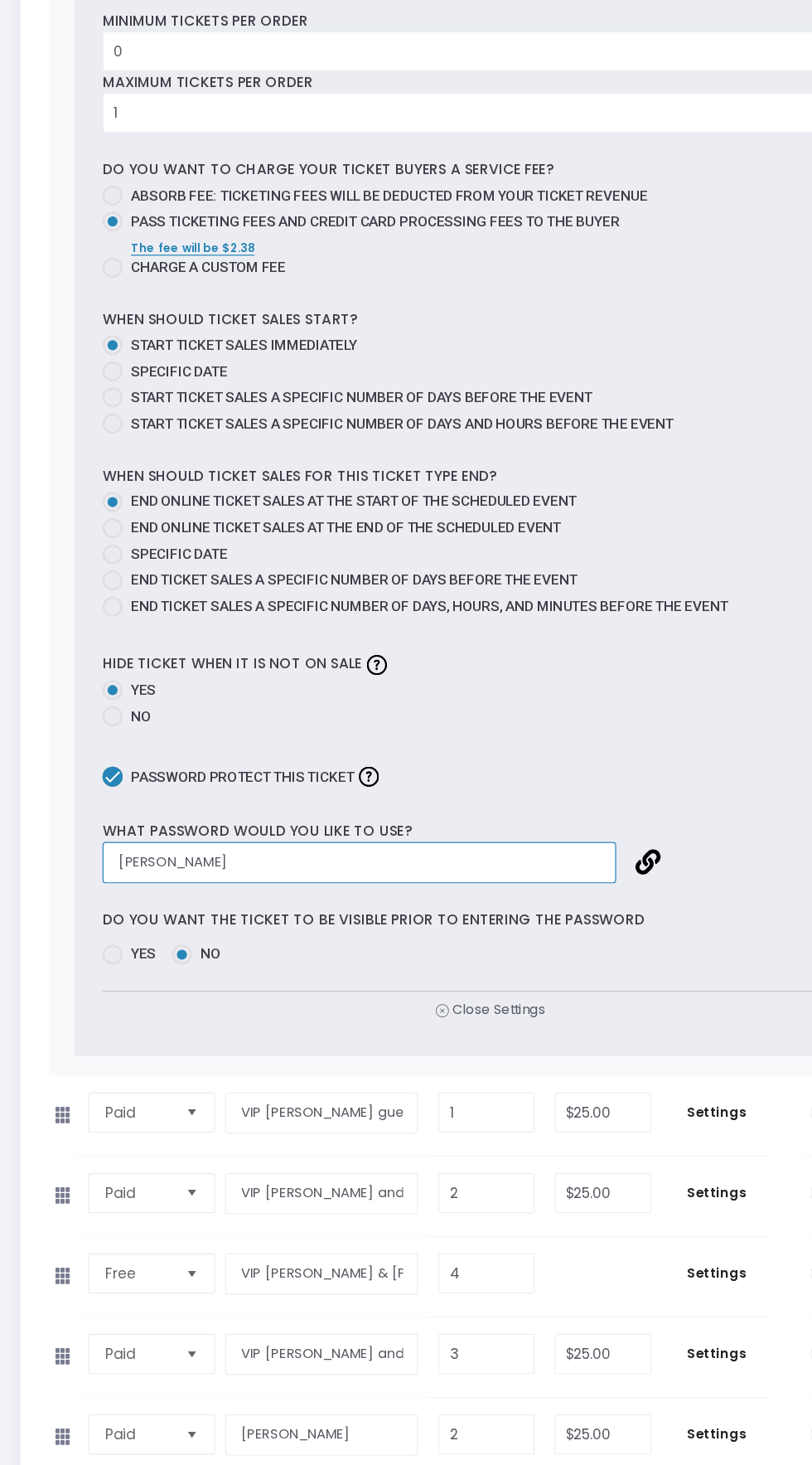
scroll to position [6311, 0]
